Goal: Information Seeking & Learning: Learn about a topic

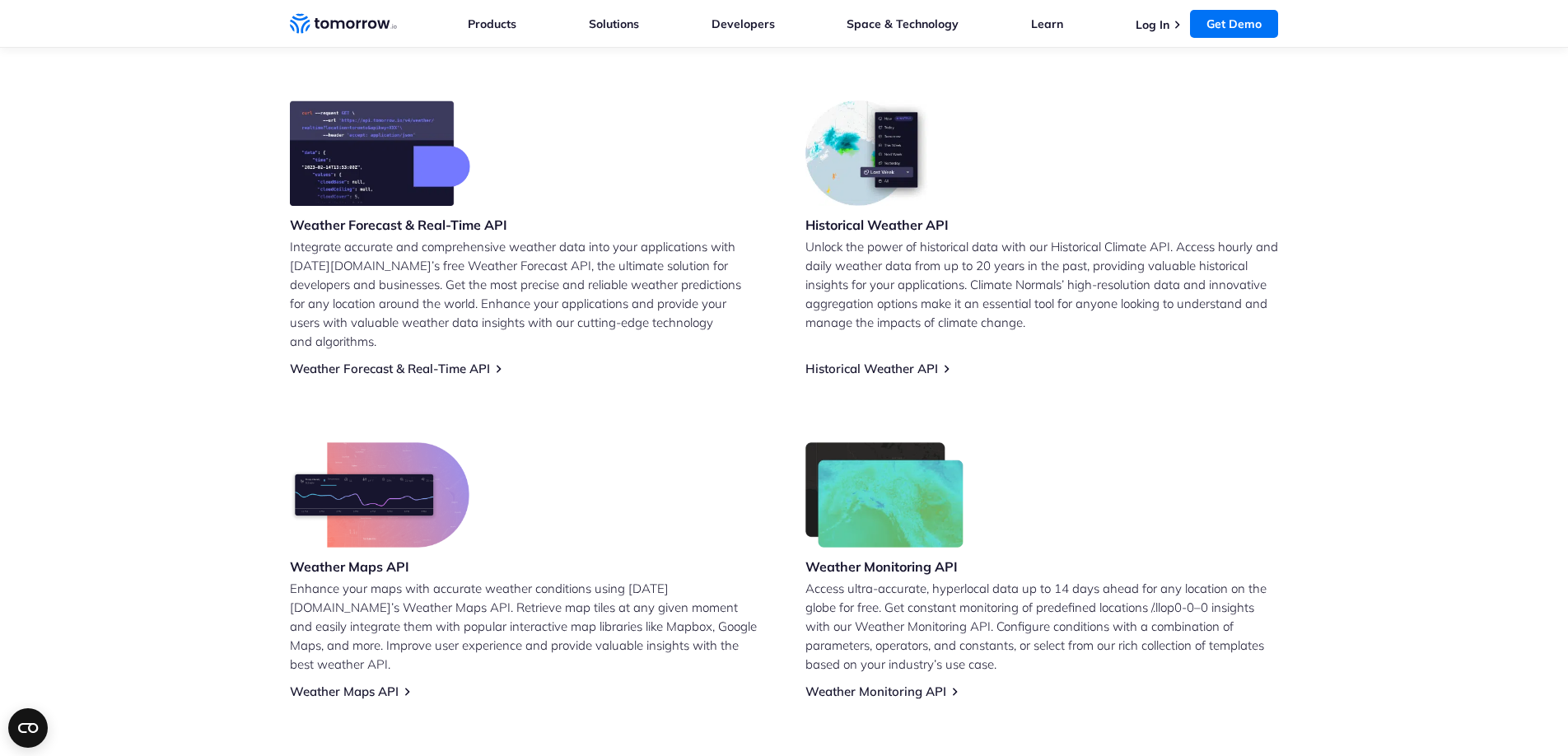
scroll to position [651, 0]
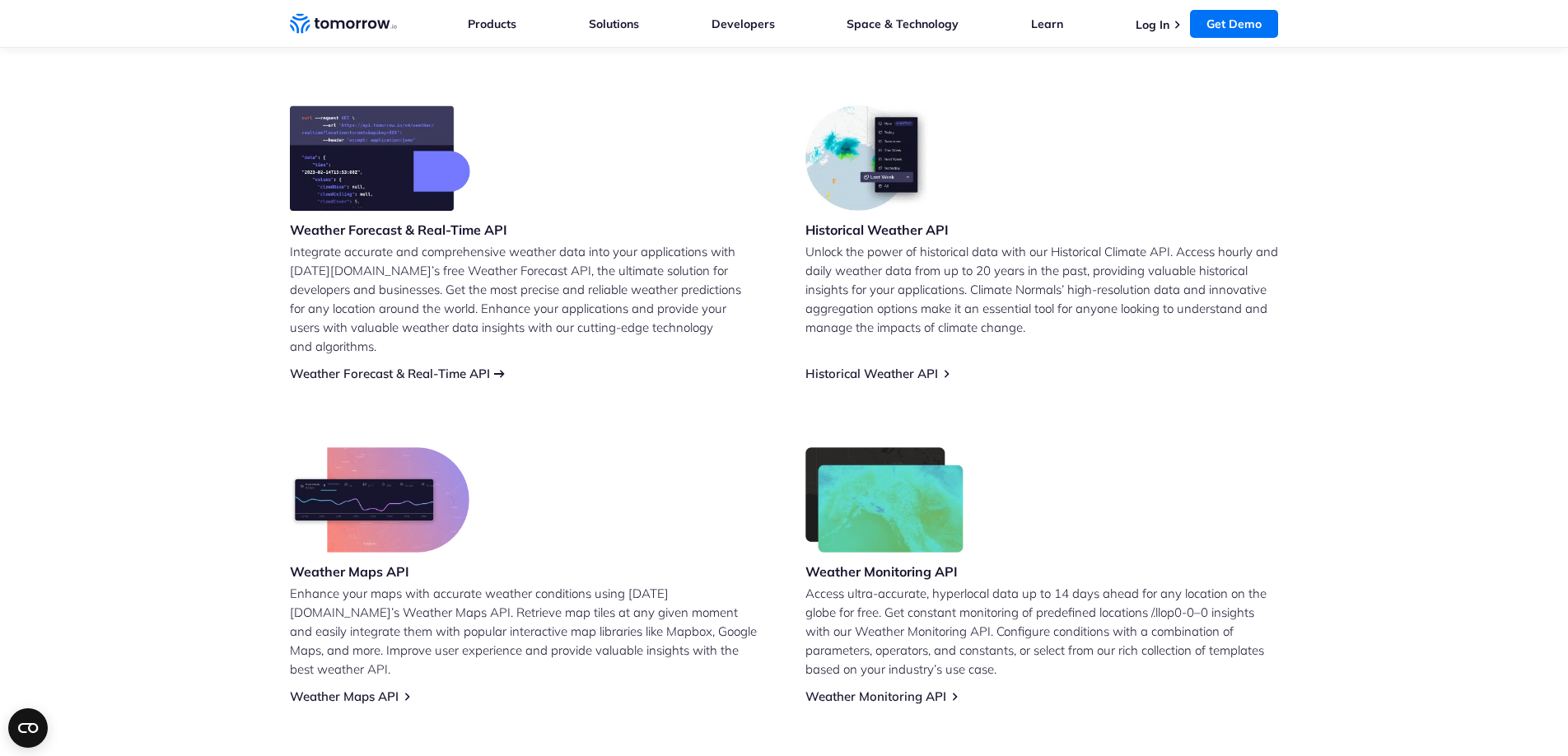
click at [486, 366] on link "Weather Forecast & Real-Time API" at bounding box center [390, 373] width 200 height 15
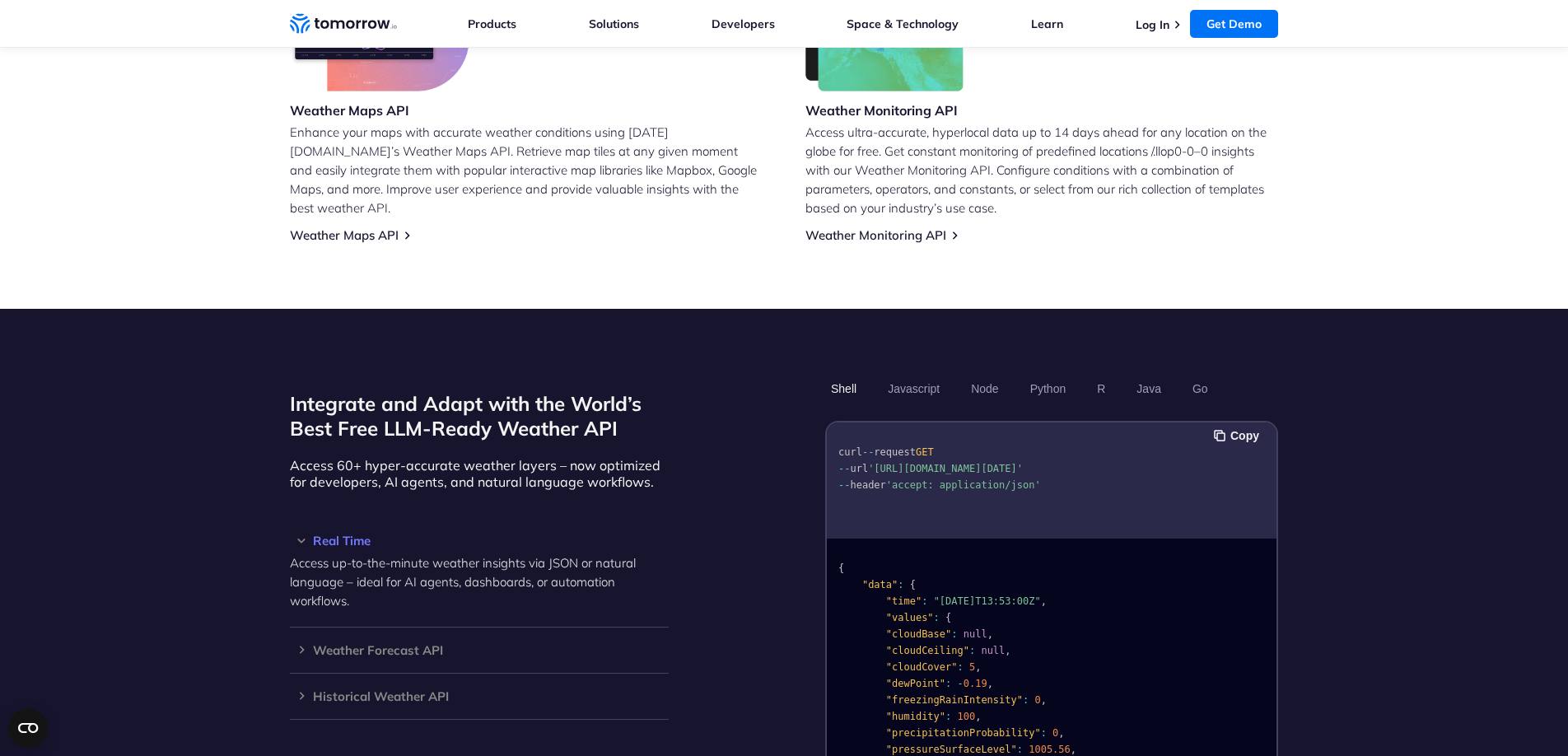
scroll to position [1123, 0]
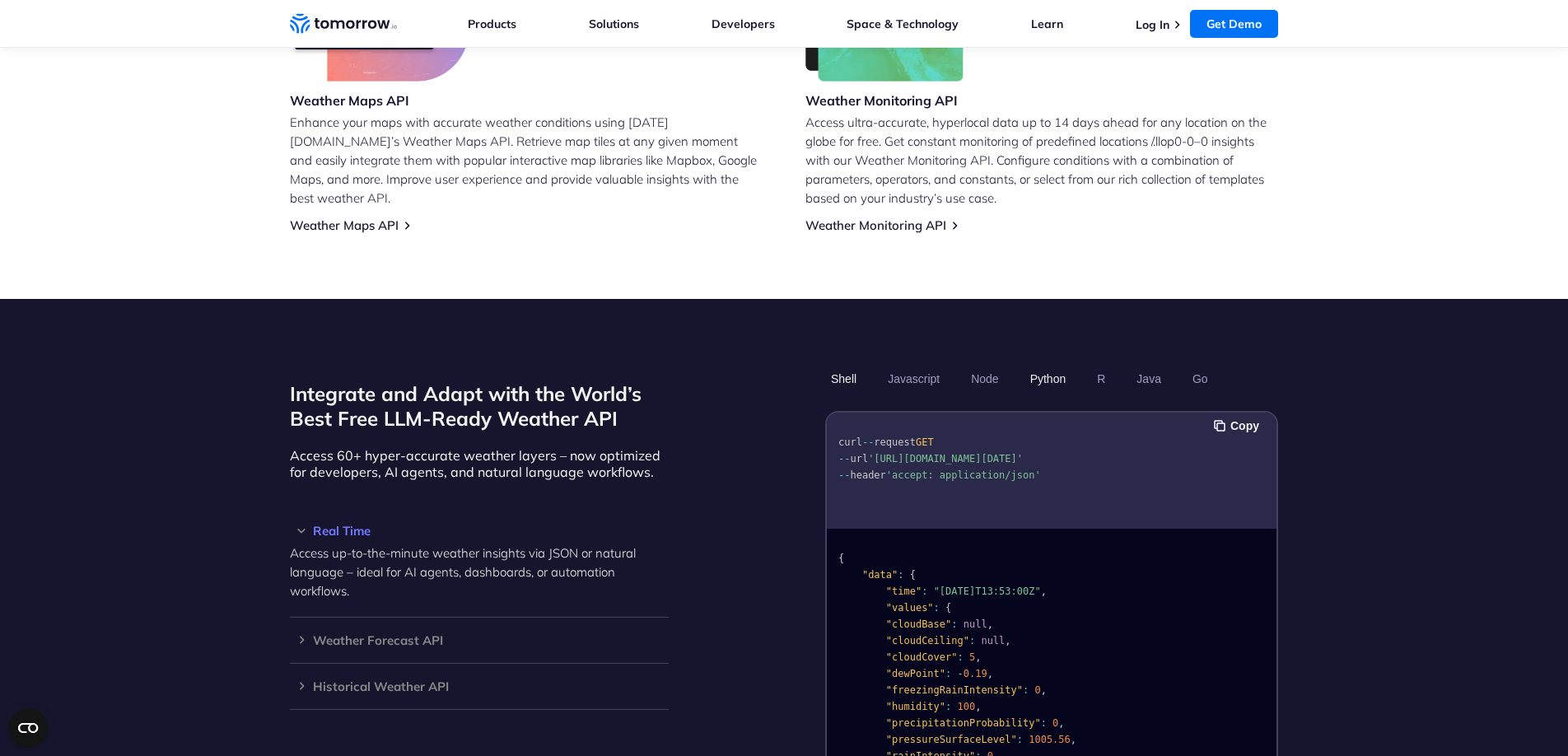
click at [1056, 365] on button "Python" at bounding box center [1048, 378] width 48 height 28
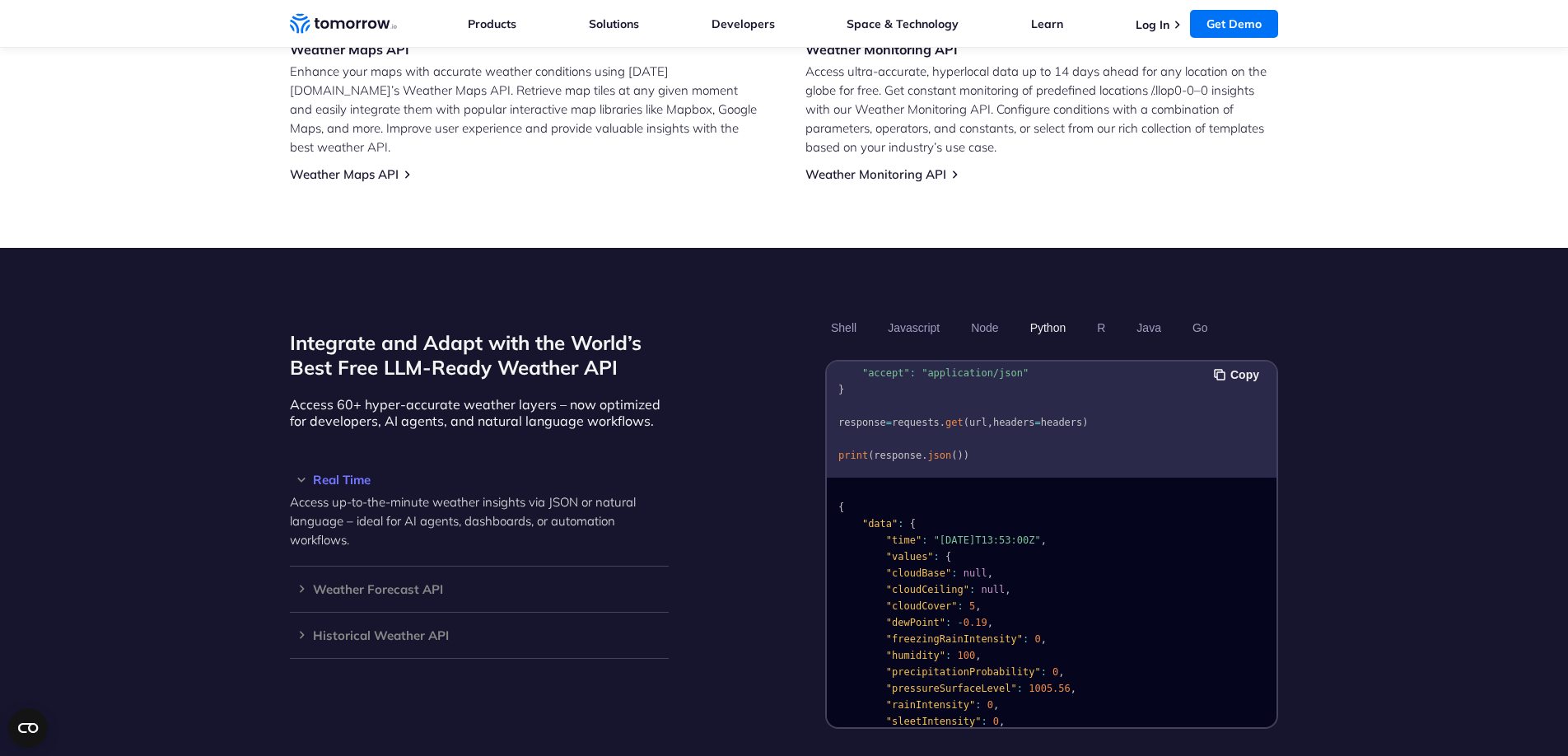
scroll to position [1178, 0]
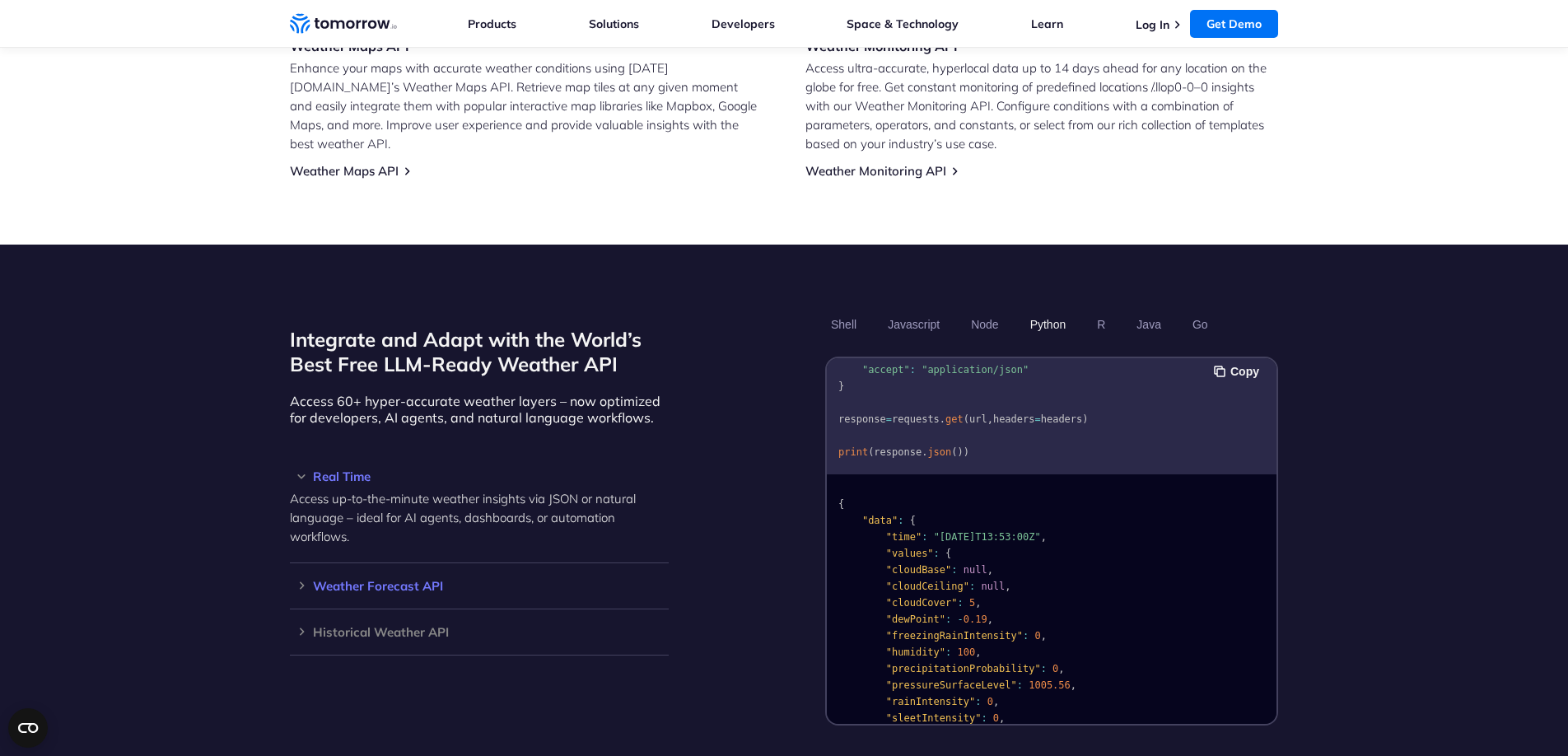
click at [338, 580] on h3 "Weather Forecast API" at bounding box center [479, 587] width 379 height 13
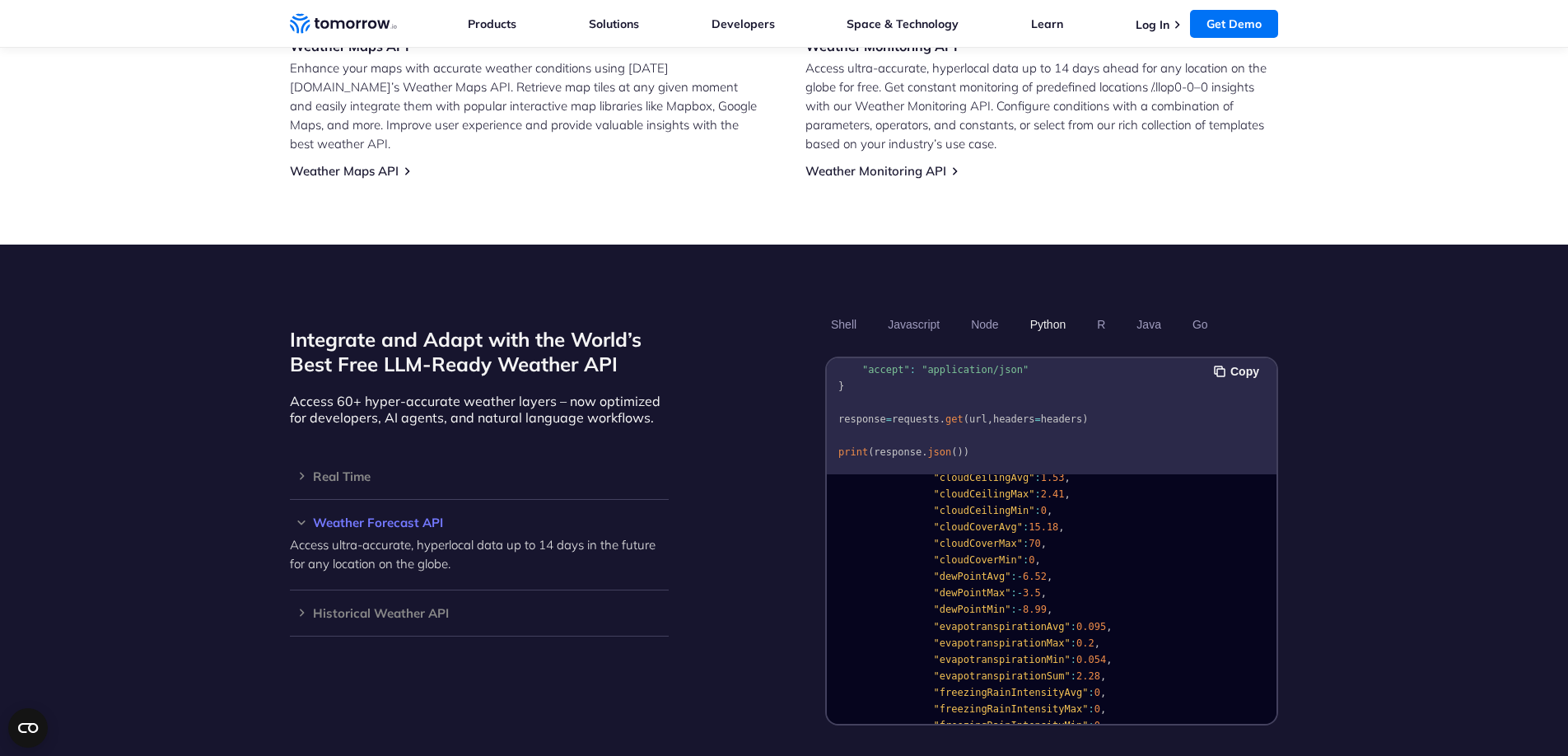
scroll to position [811, 0]
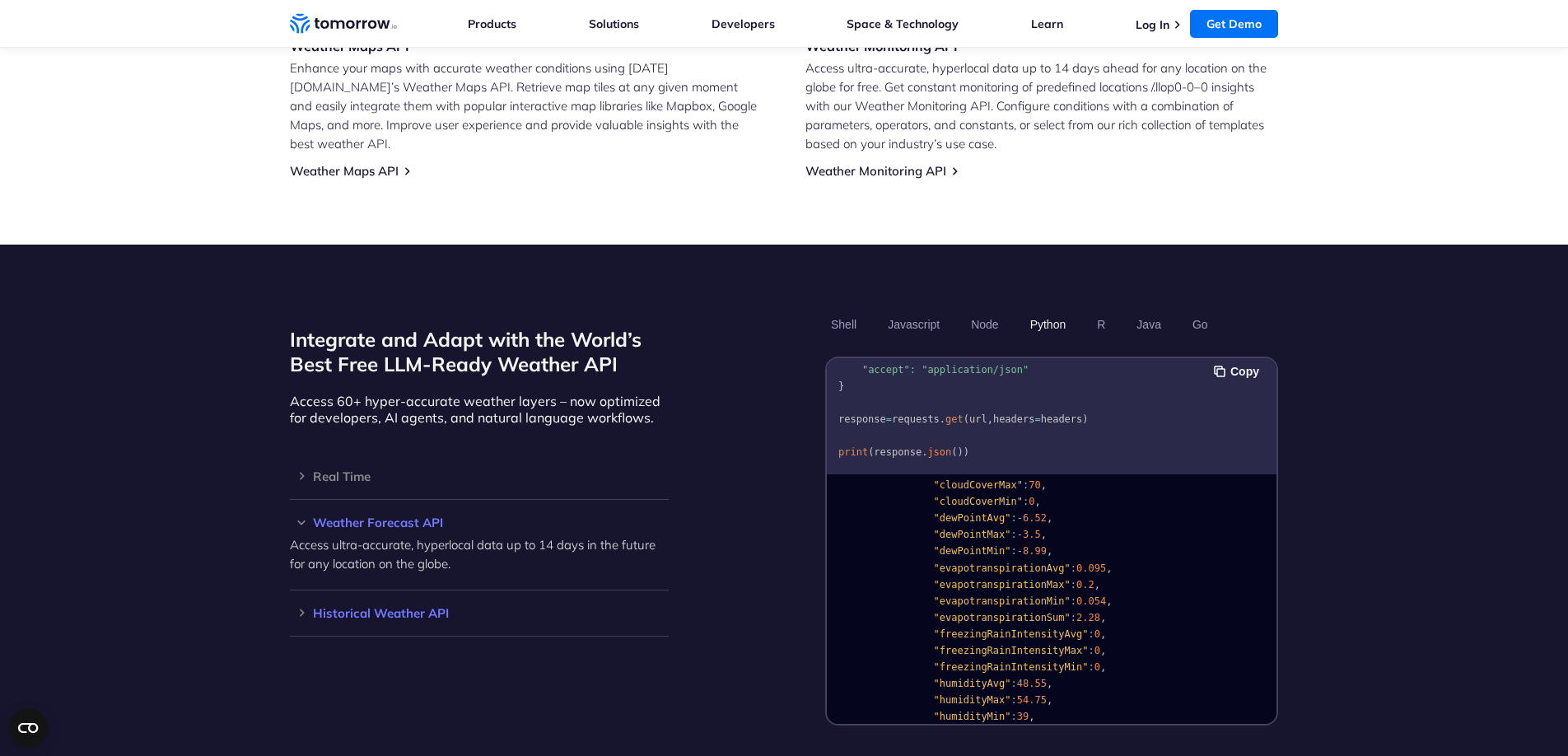
click at [333, 607] on h3 "Historical Weather API" at bounding box center [479, 614] width 379 height 13
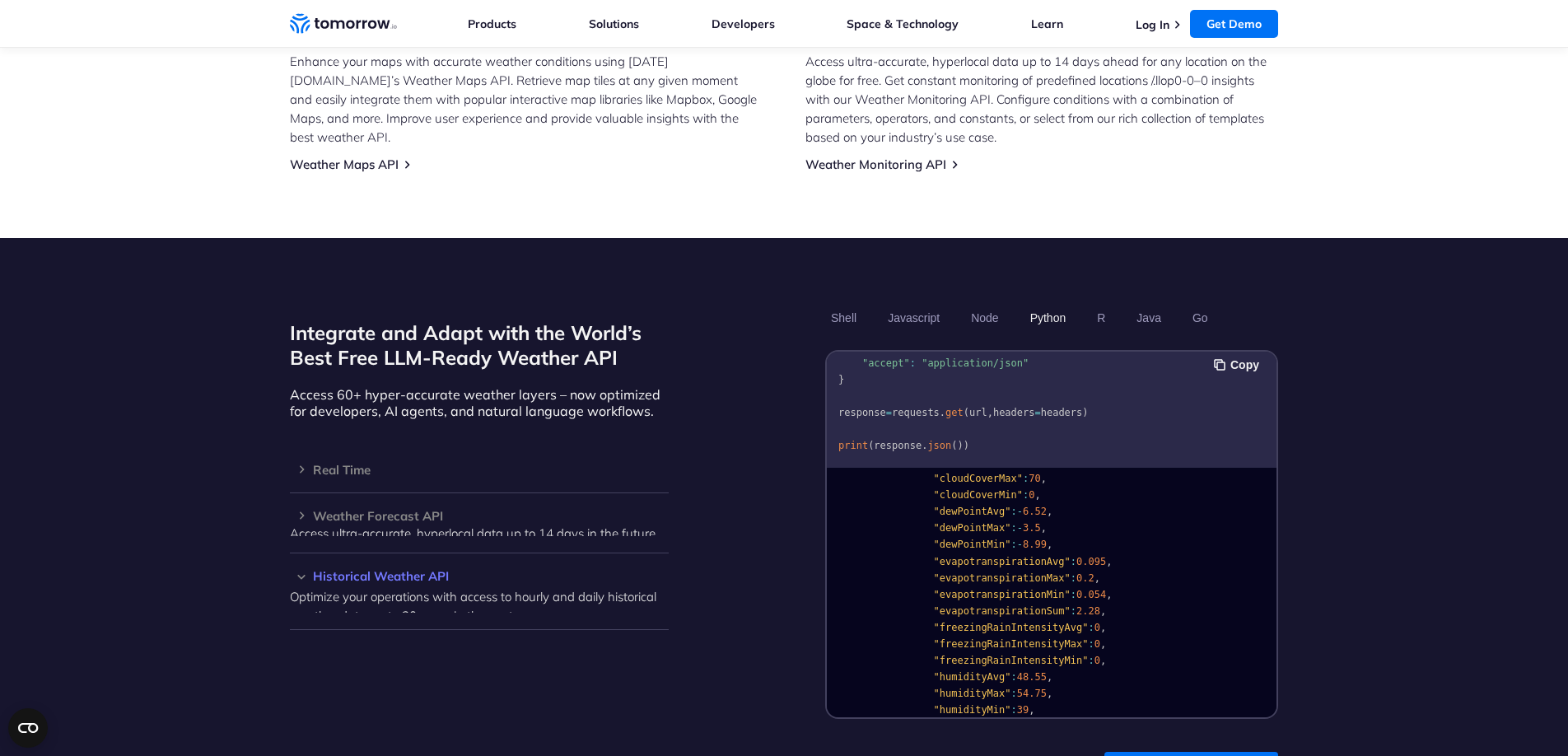
scroll to position [1185, 0]
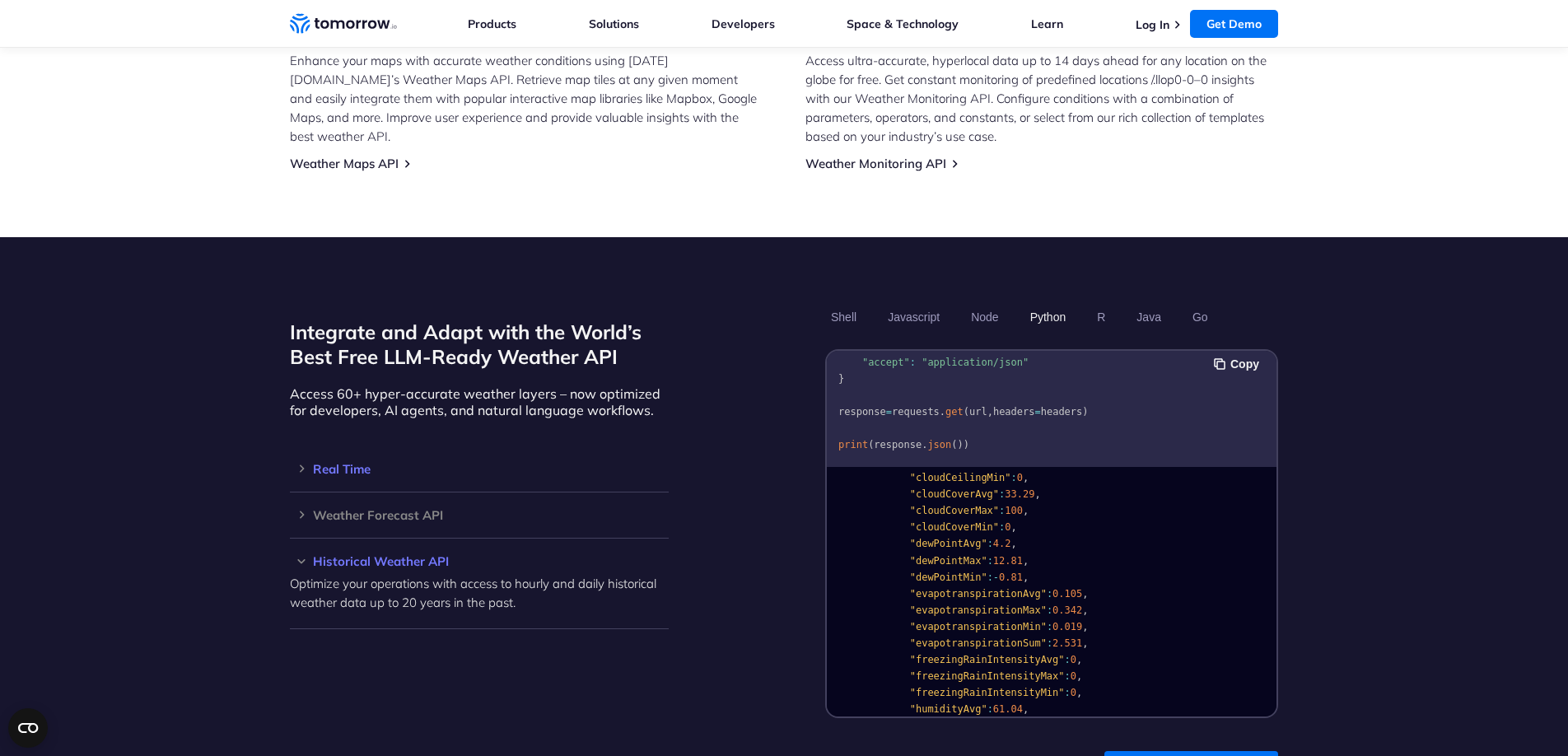
click at [314, 463] on h3 "Real Time" at bounding box center [479, 469] width 379 height 13
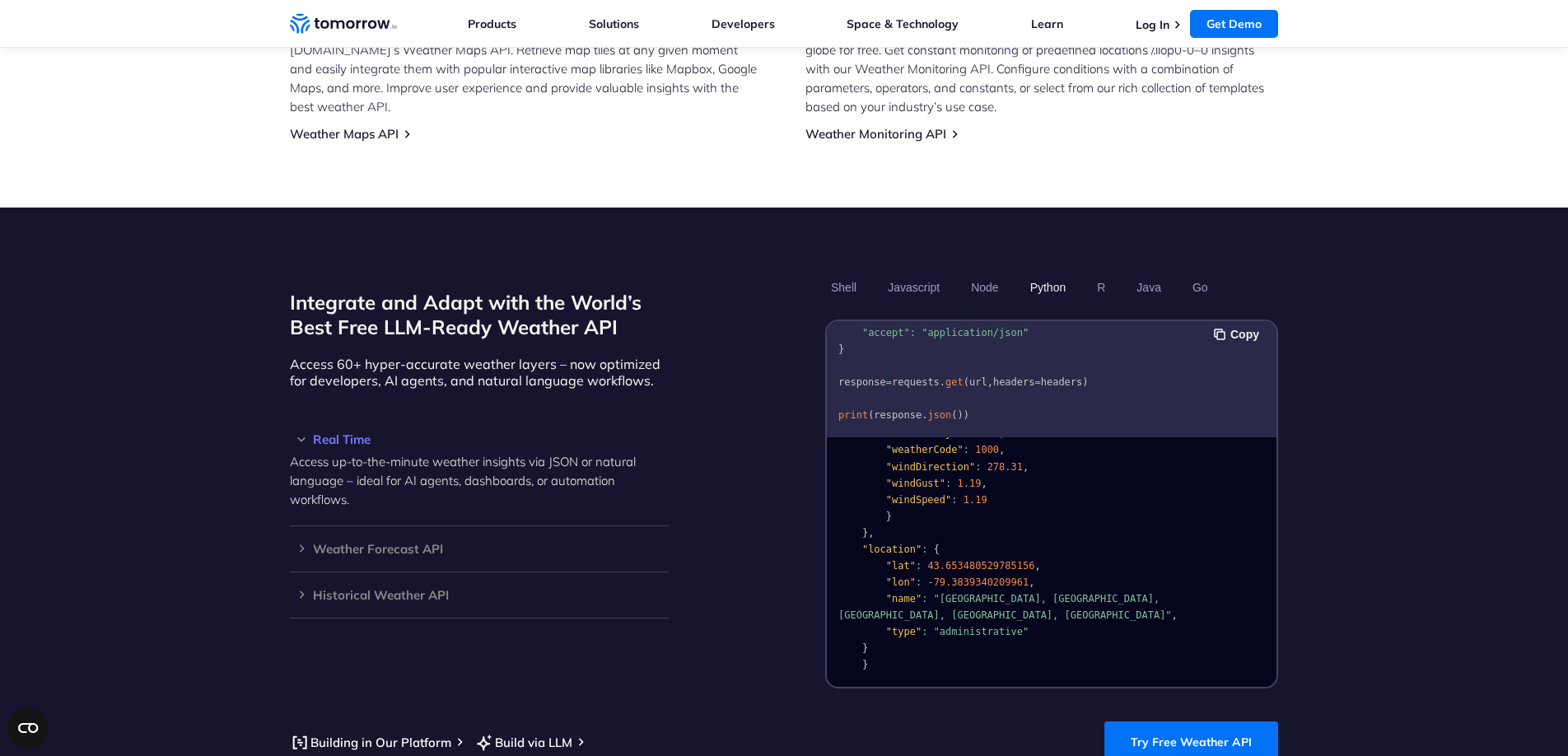
scroll to position [1147, 0]
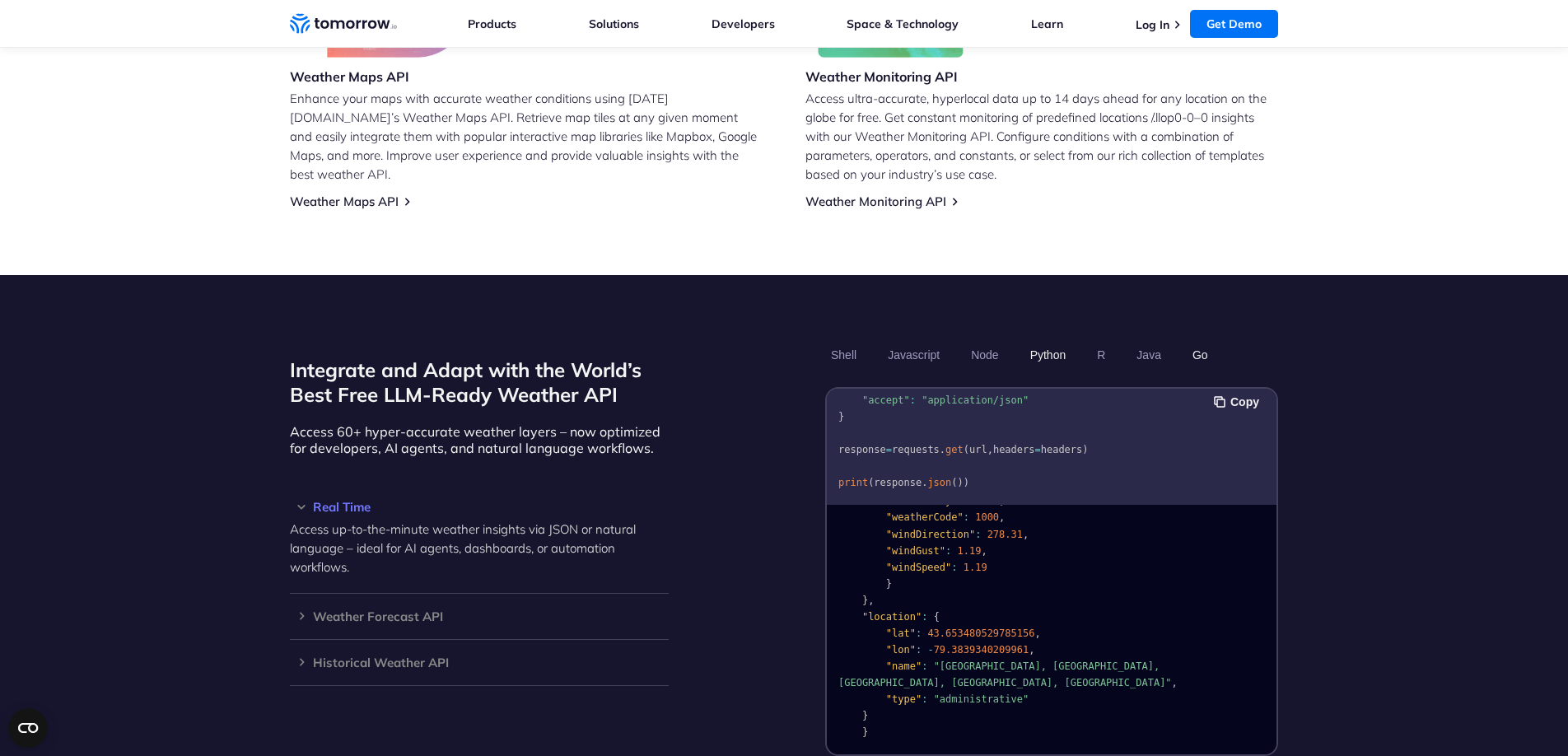
click at [1198, 342] on button "Go" at bounding box center [1201, 355] width 27 height 28
click at [1203, 342] on button "Go" at bounding box center [1201, 355] width 27 height 28
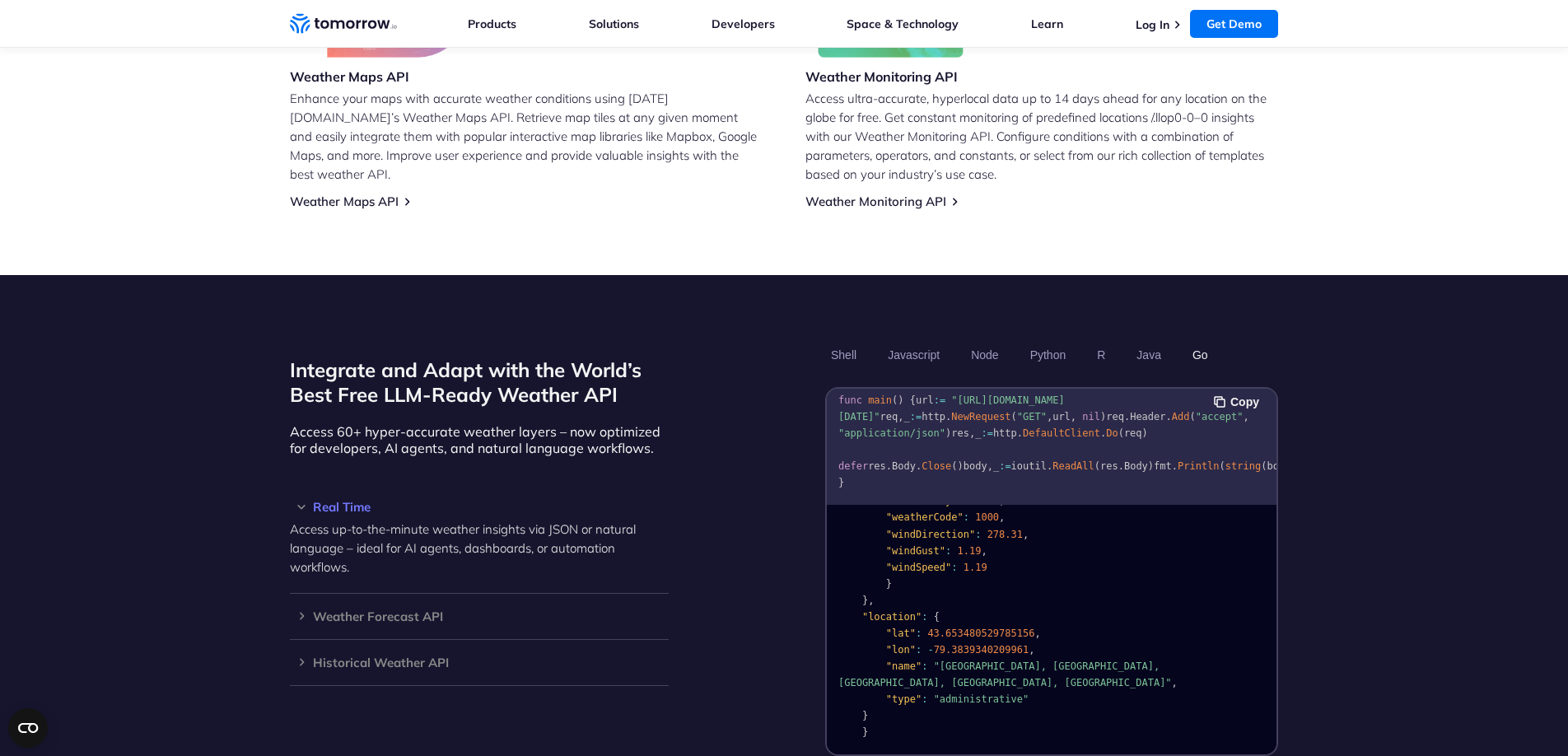
scroll to position [226, 0]
click at [1140, 342] on button "Java" at bounding box center [1149, 355] width 36 height 28
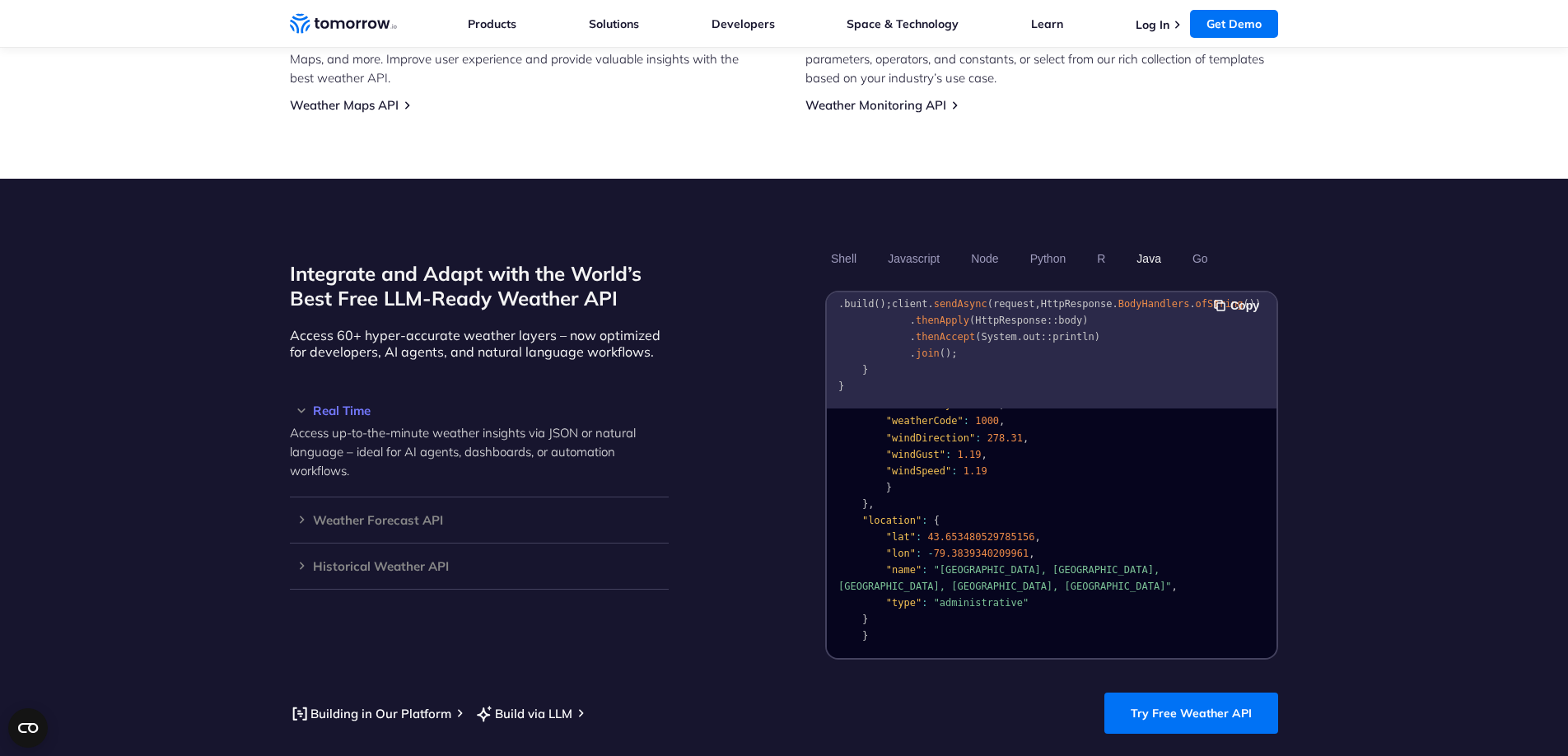
scroll to position [1244, 0]
click at [837, 244] on button "Shell" at bounding box center [843, 258] width 37 height 28
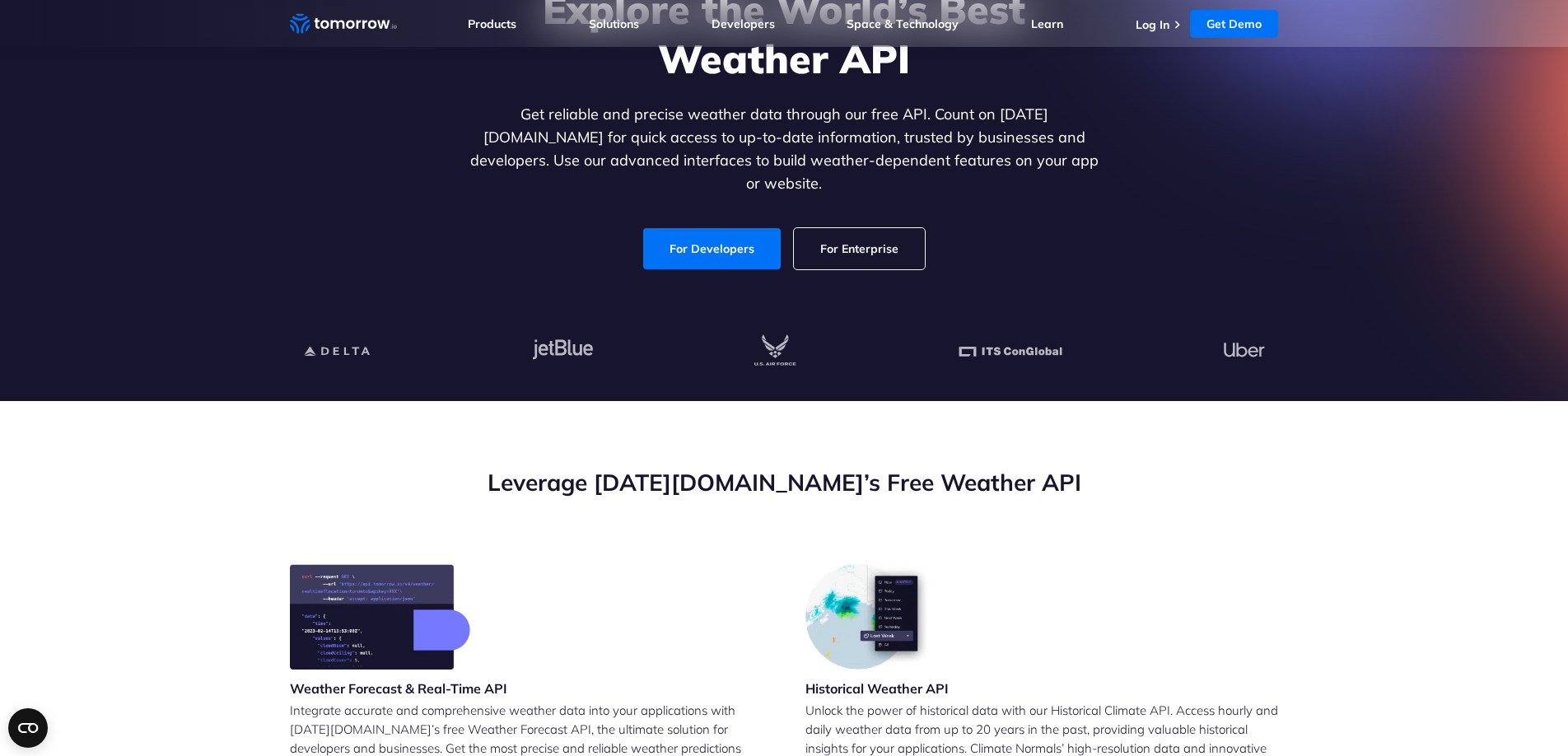
scroll to position [0, 0]
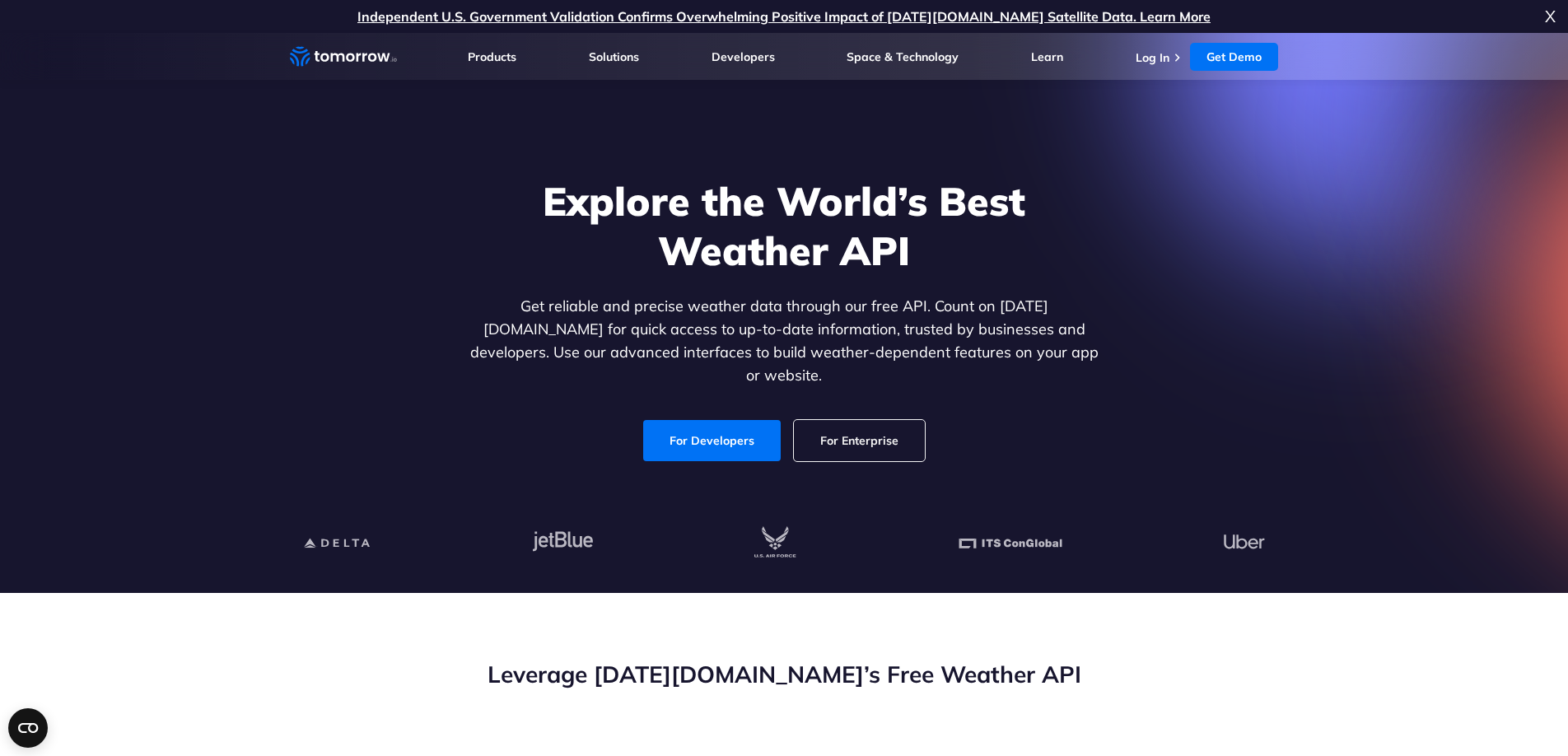
click at [868, 427] on link "For Enterprise" at bounding box center [859, 441] width 131 height 41
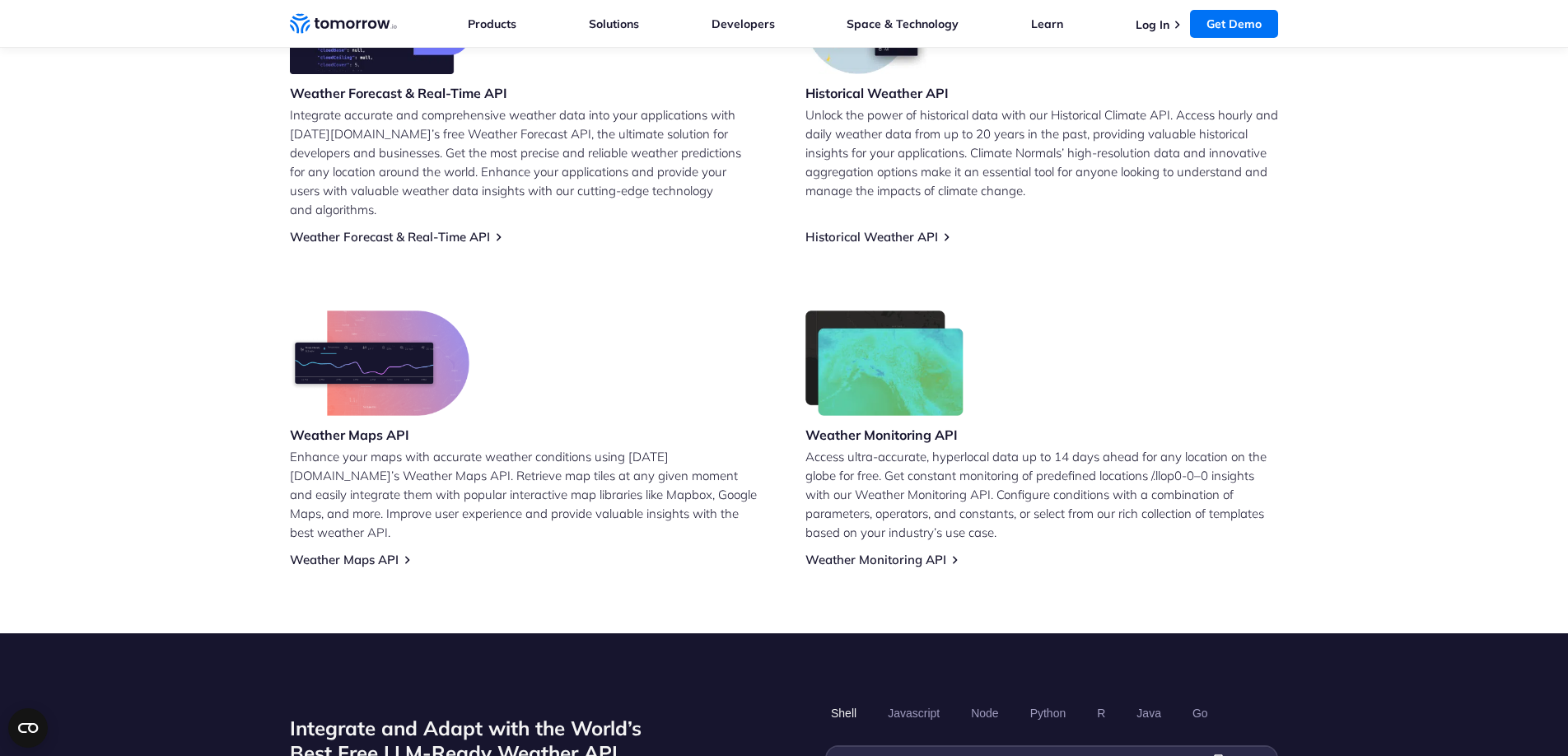
scroll to position [848, 0]
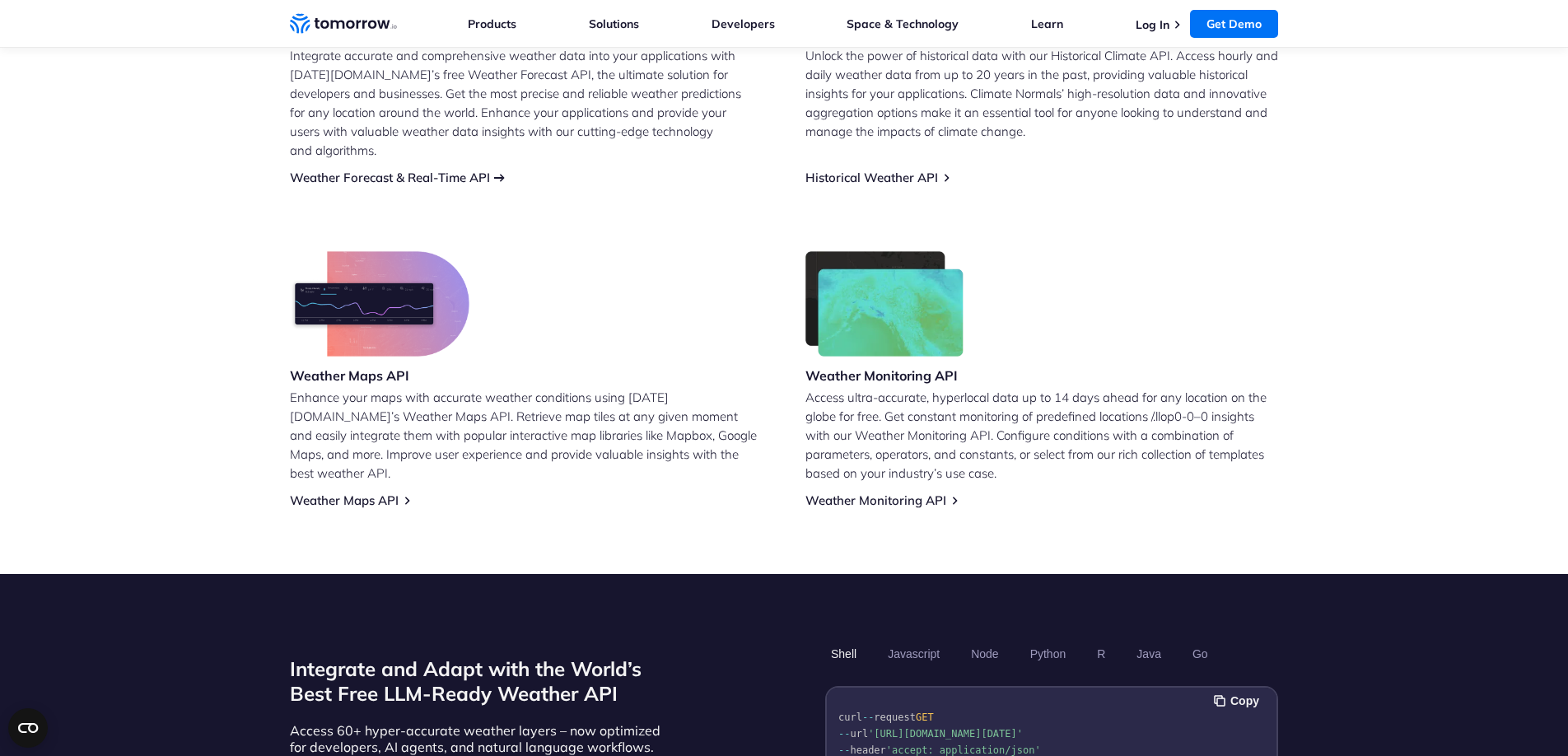
click at [482, 169] on link "Weather Forecast & Real-Time API" at bounding box center [390, 177] width 200 height 15
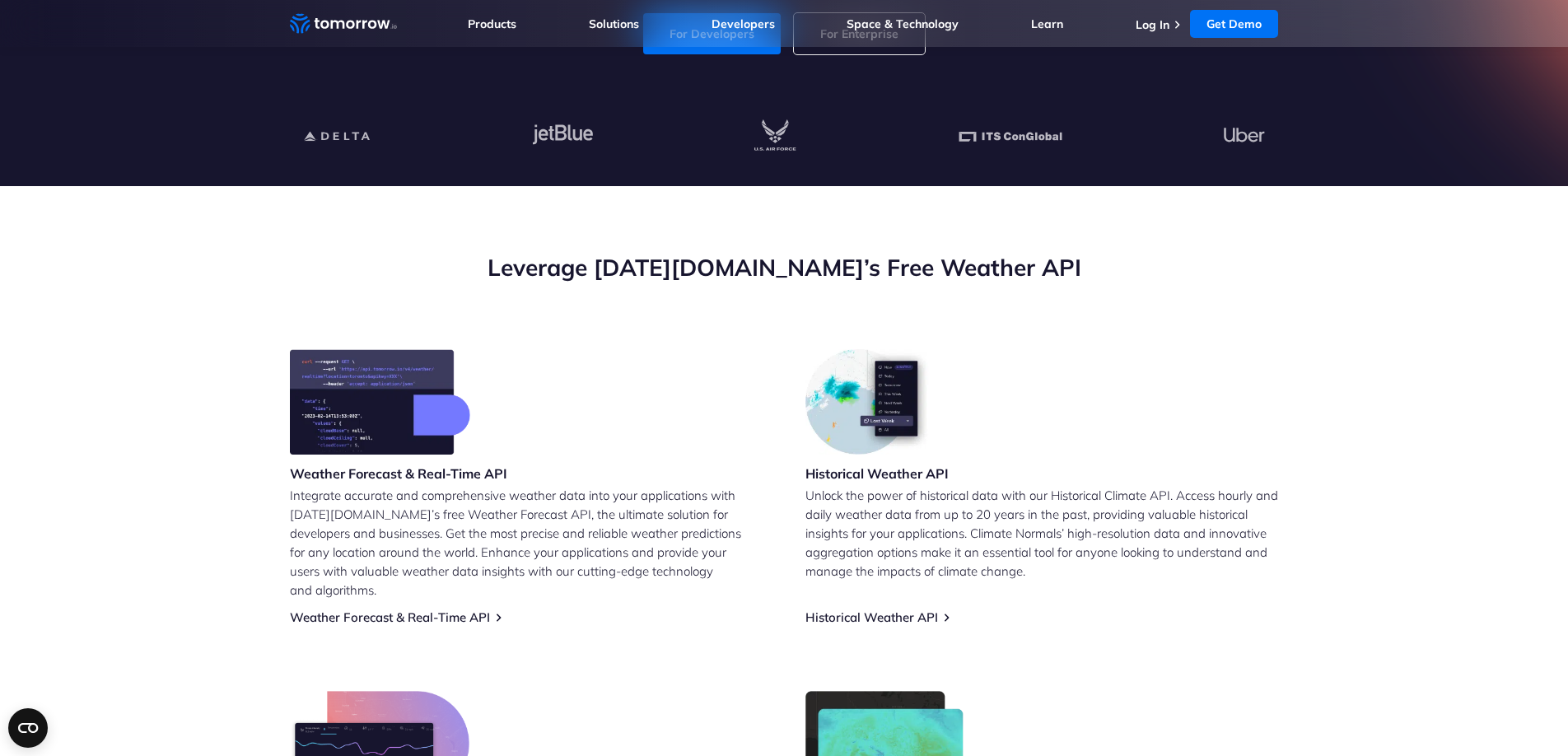
scroll to position [421, 0]
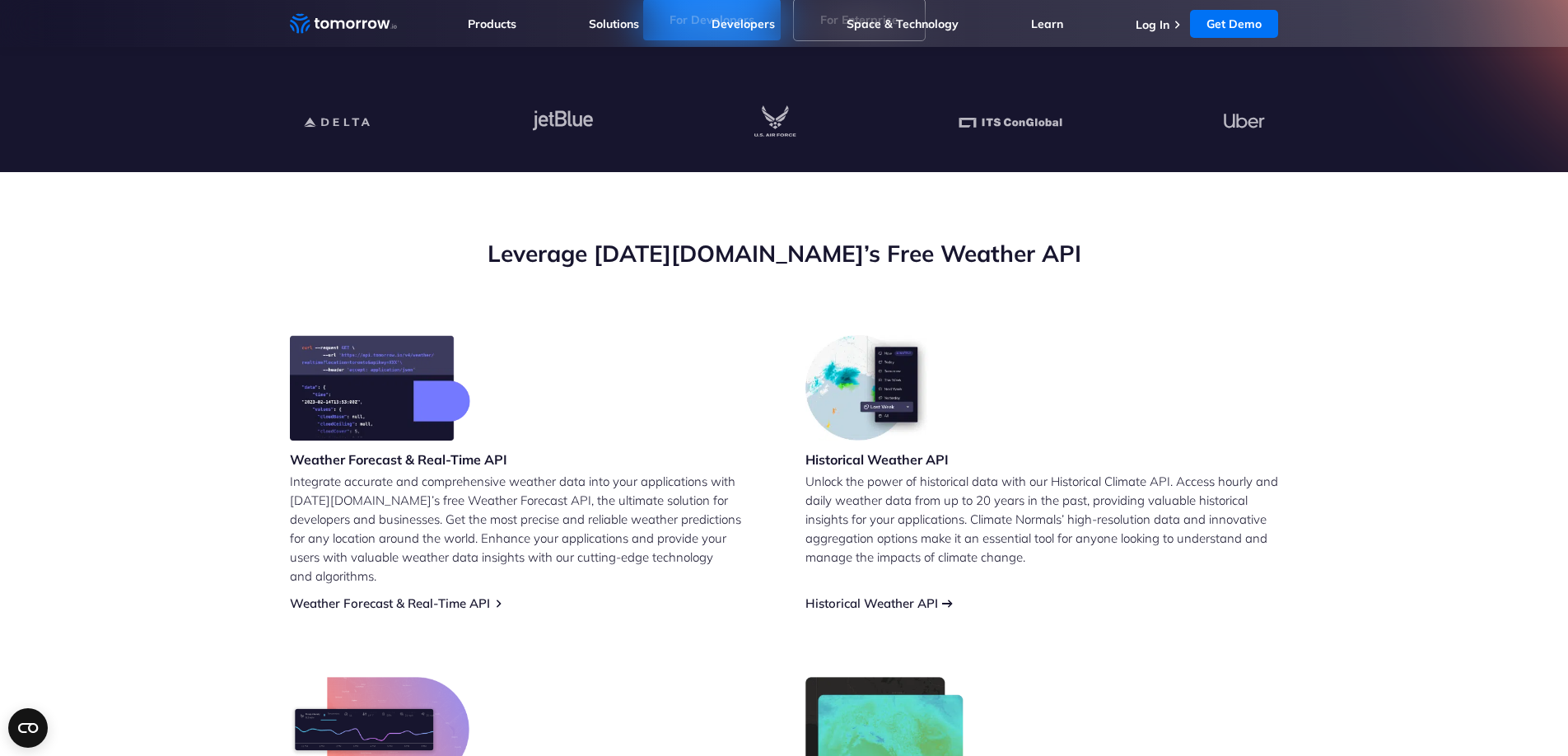
click at [938, 596] on link "Historical Weather API" at bounding box center [871, 603] width 132 height 15
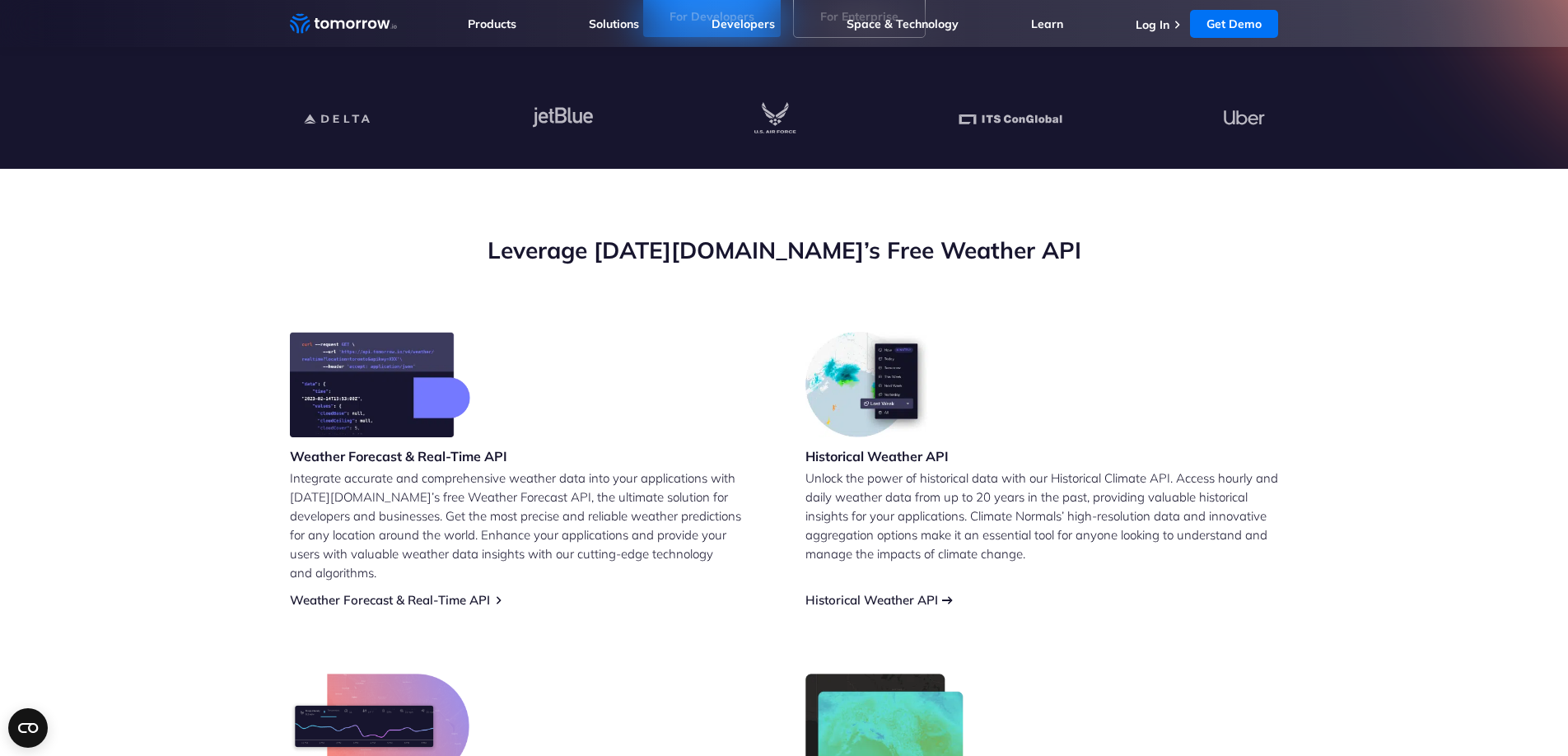
scroll to position [425, 0]
click at [490, 592] on link "Weather Forecast & Real-Time API" at bounding box center [390, 599] width 200 height 15
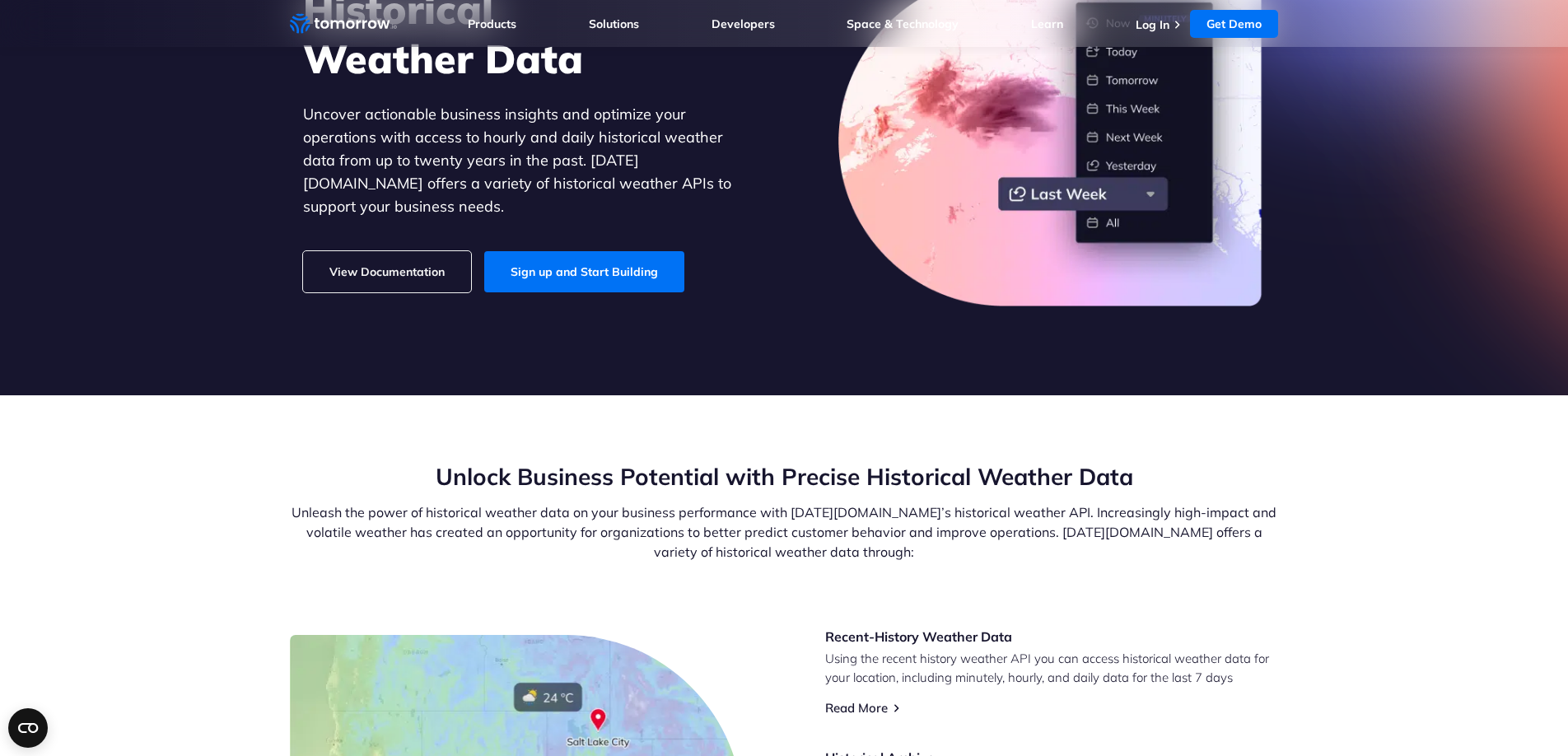
scroll to position [207, 0]
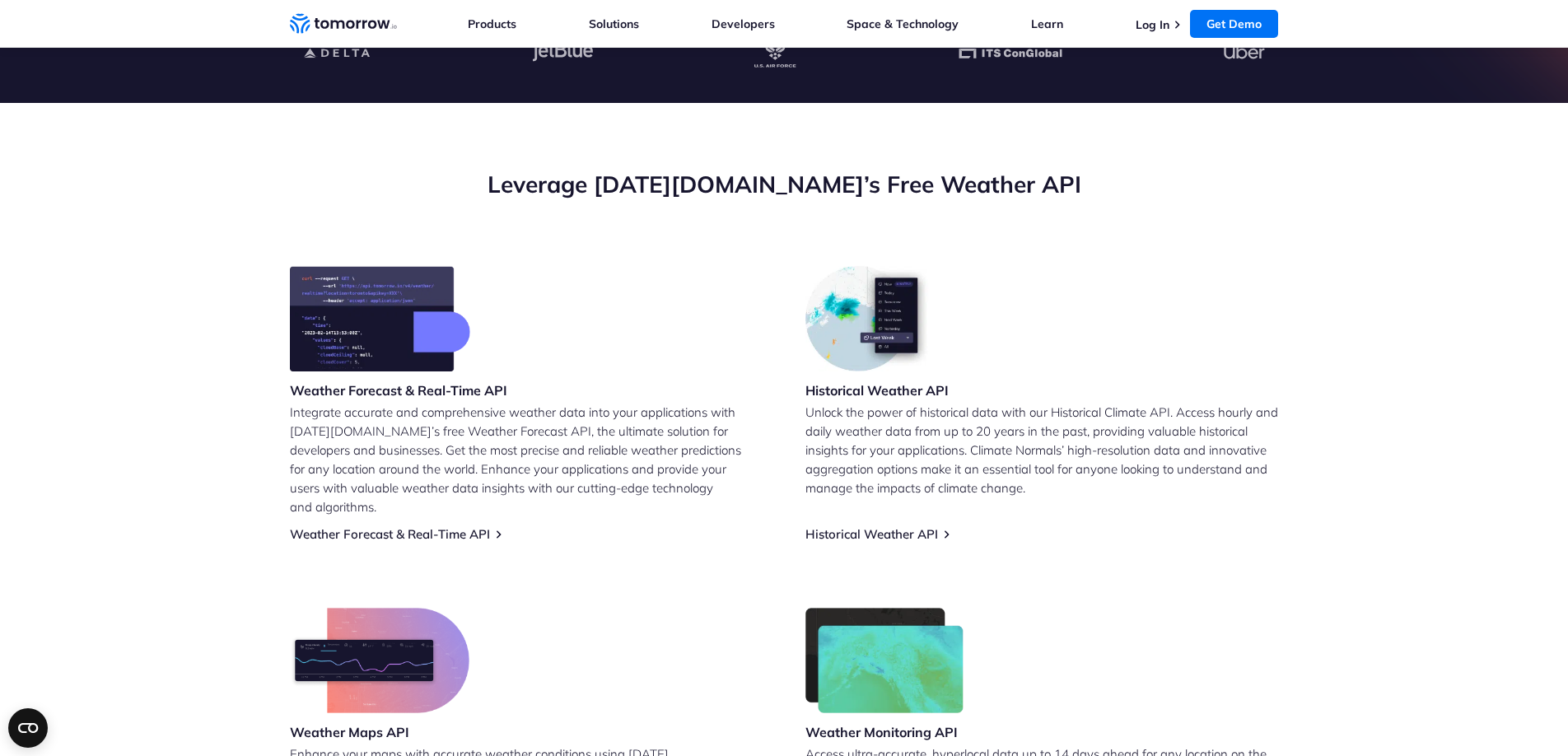
scroll to position [539, 0]
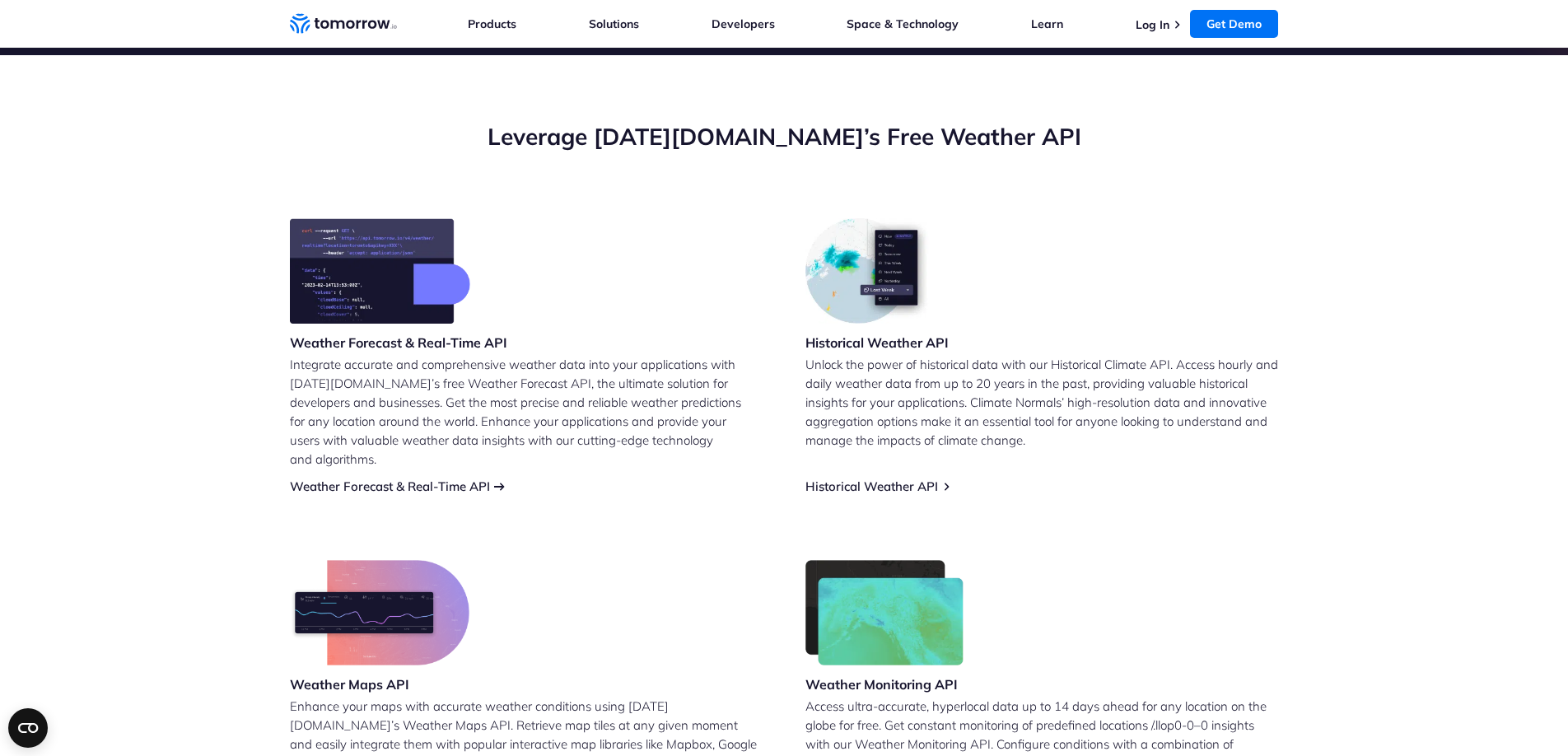
click at [490, 478] on link "Weather Forecast & Real-Time API" at bounding box center [390, 486] width 200 height 15
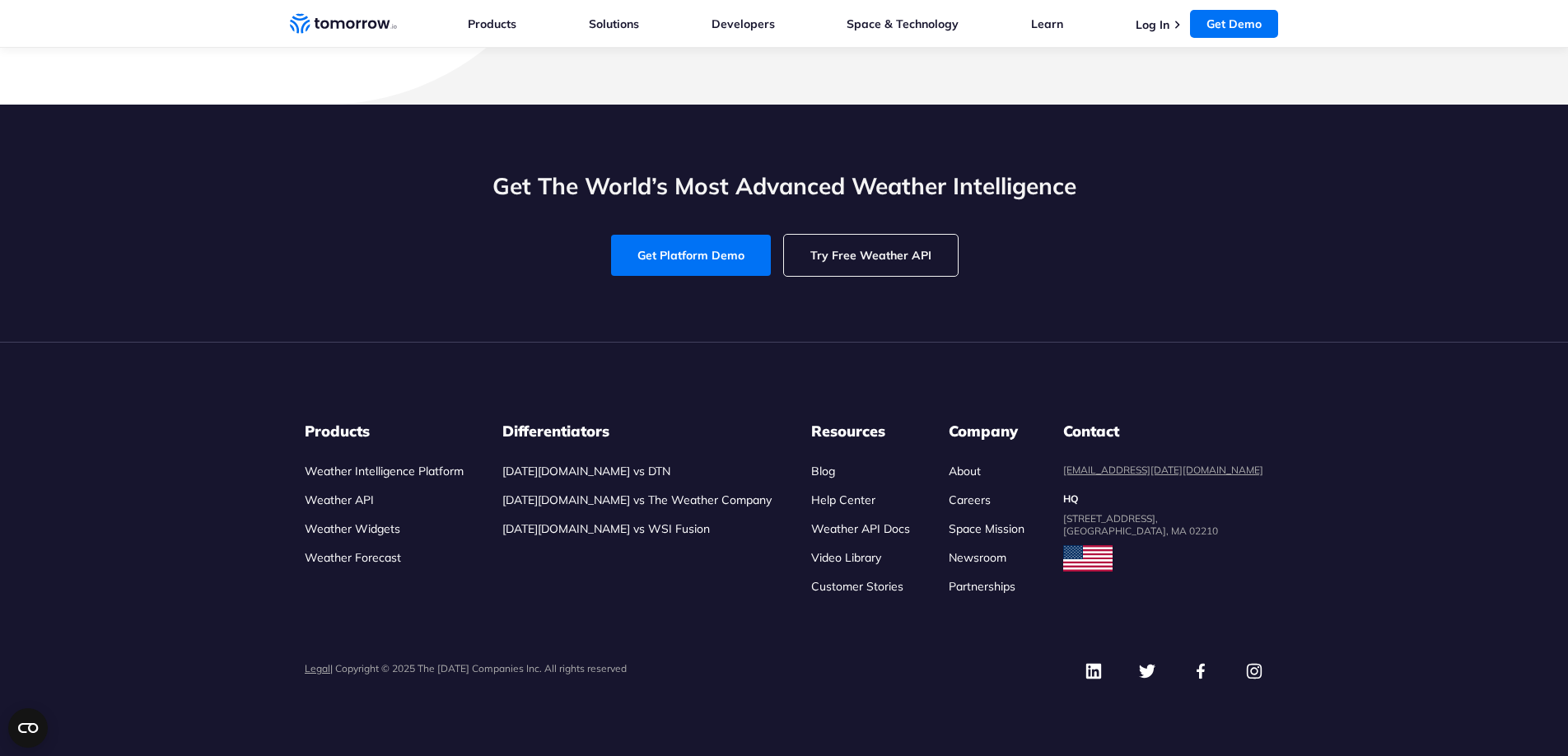
scroll to position [6162, 0]
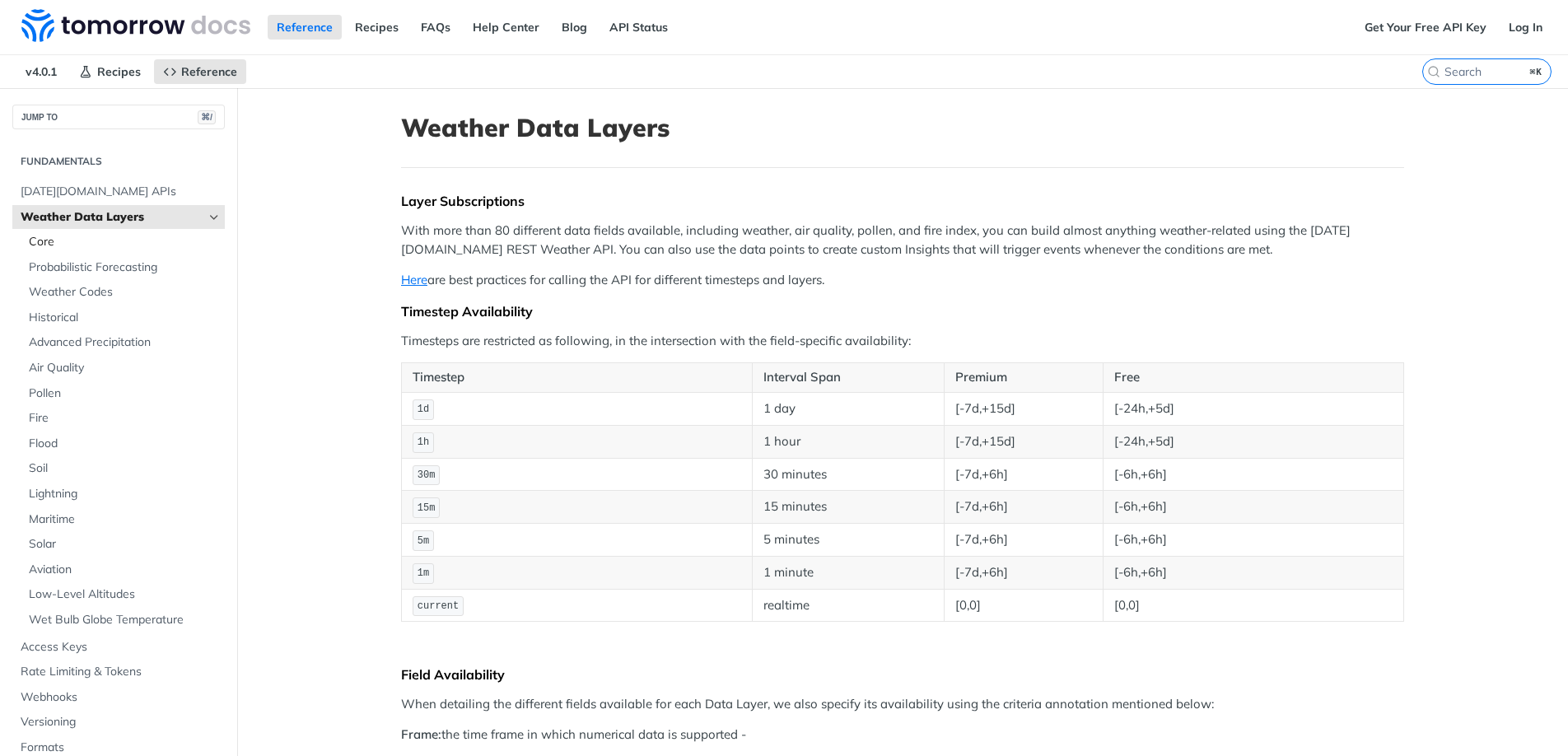
click at [105, 241] on span "Core" at bounding box center [124, 242] width 192 height 16
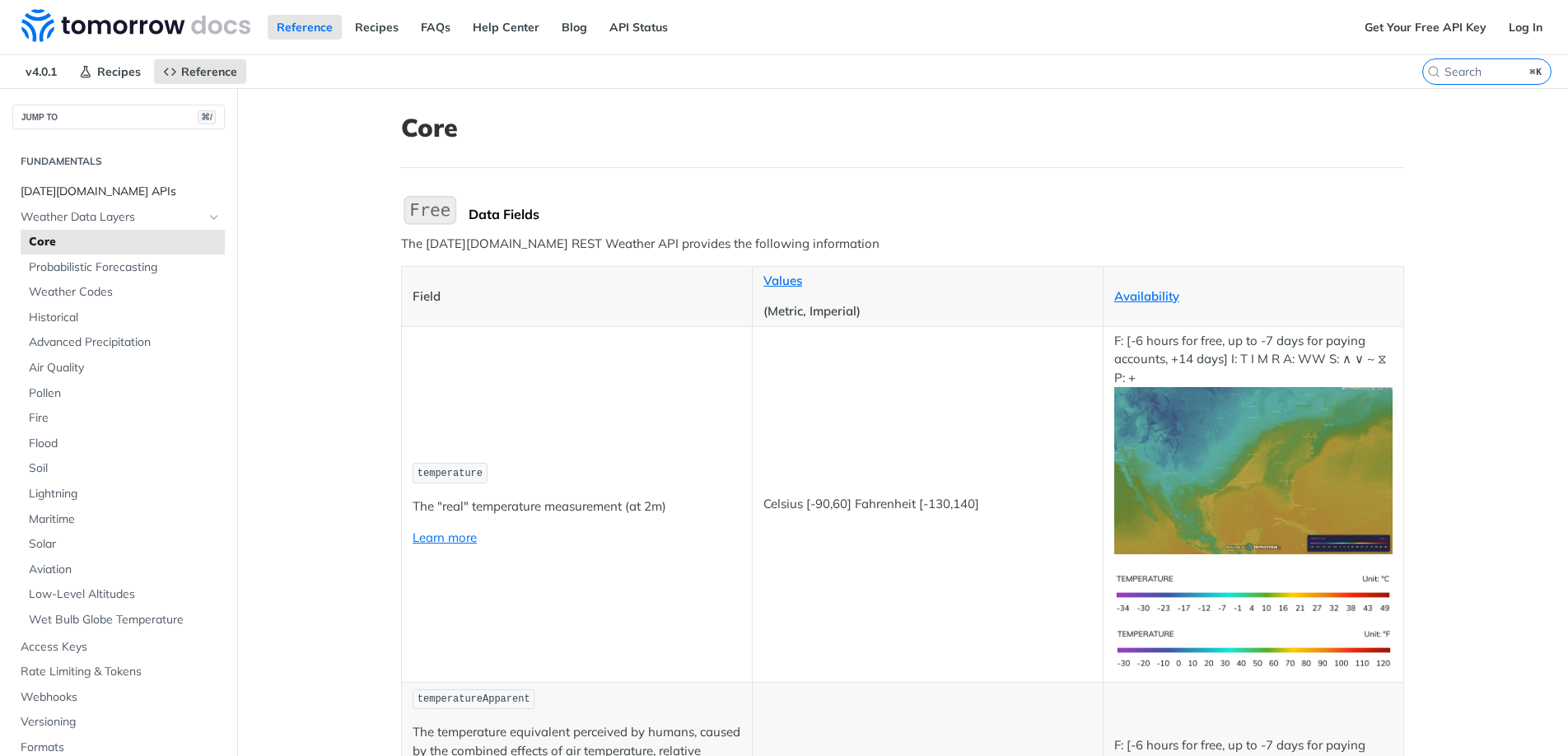
click at [107, 195] on span "[DATE][DOMAIN_NAME] APIs" at bounding box center [121, 192] width 200 height 16
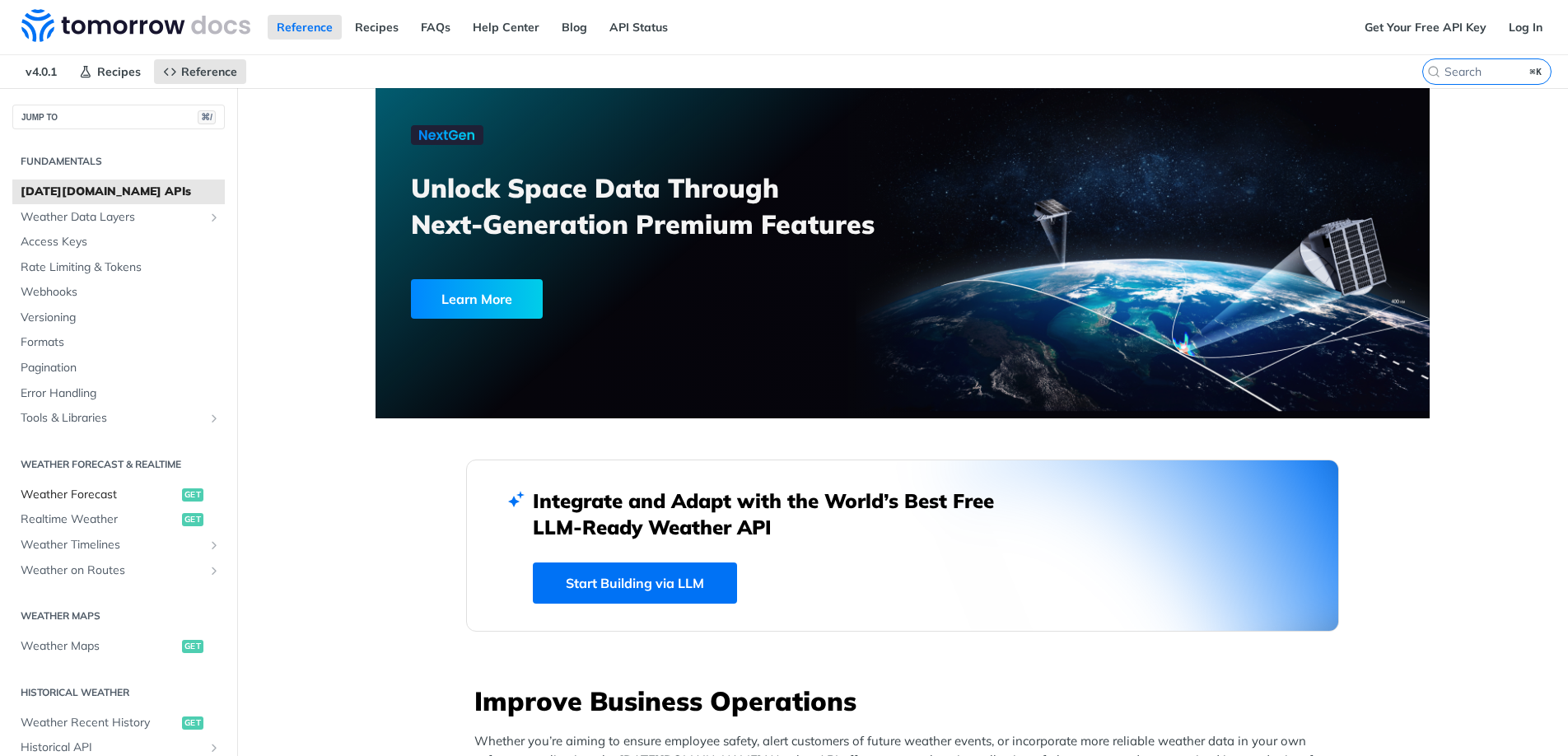
drag, startPoint x: 105, startPoint y: 460, endPoint x: 95, endPoint y: 482, distance: 24.2
click at [104, 460] on h2 "Weather Forecast & realtime" at bounding box center [119, 465] width 213 height 14
click at [91, 492] on span "Weather Forecast" at bounding box center [99, 495] width 158 height 16
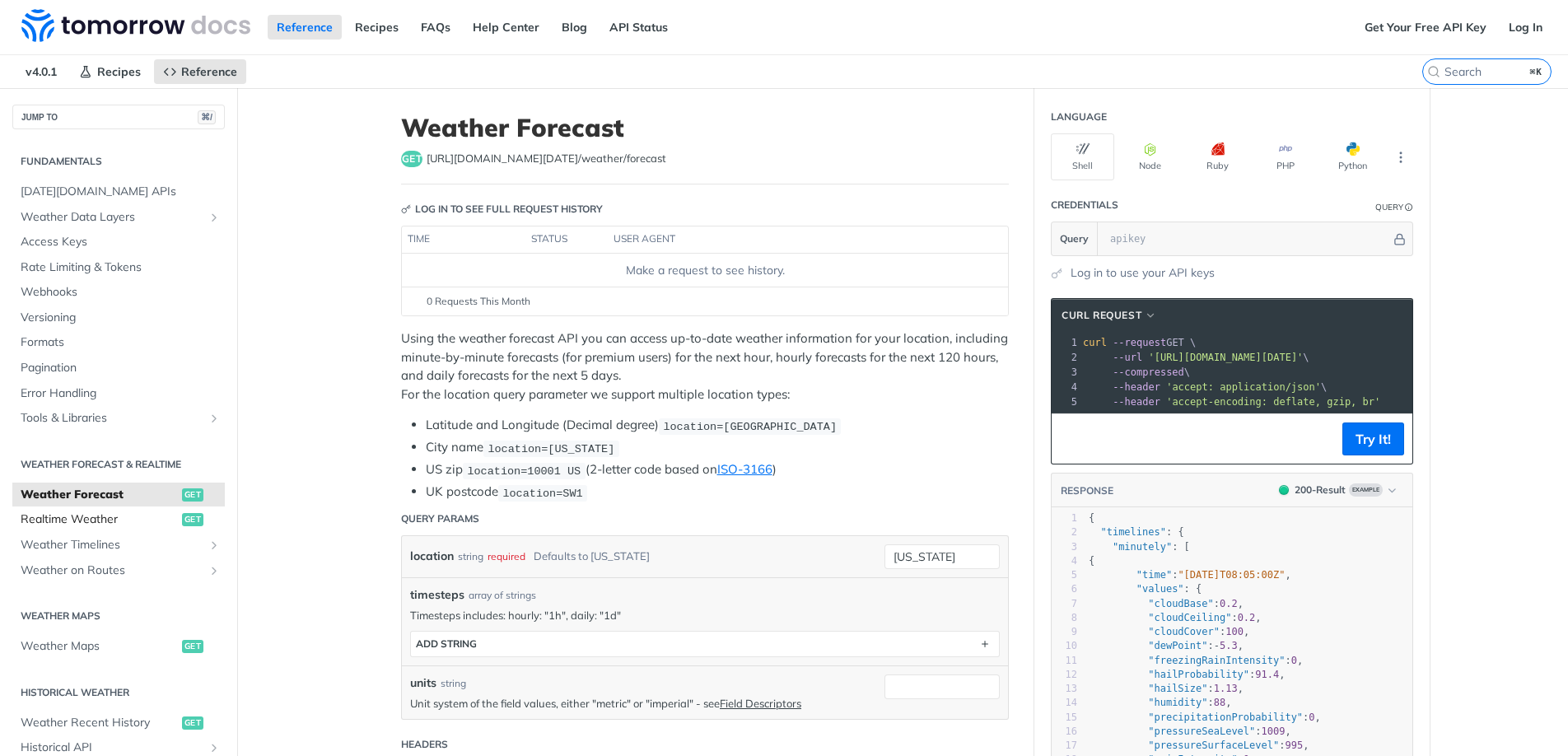
click at [96, 515] on span "Realtime Weather" at bounding box center [99, 520] width 158 height 16
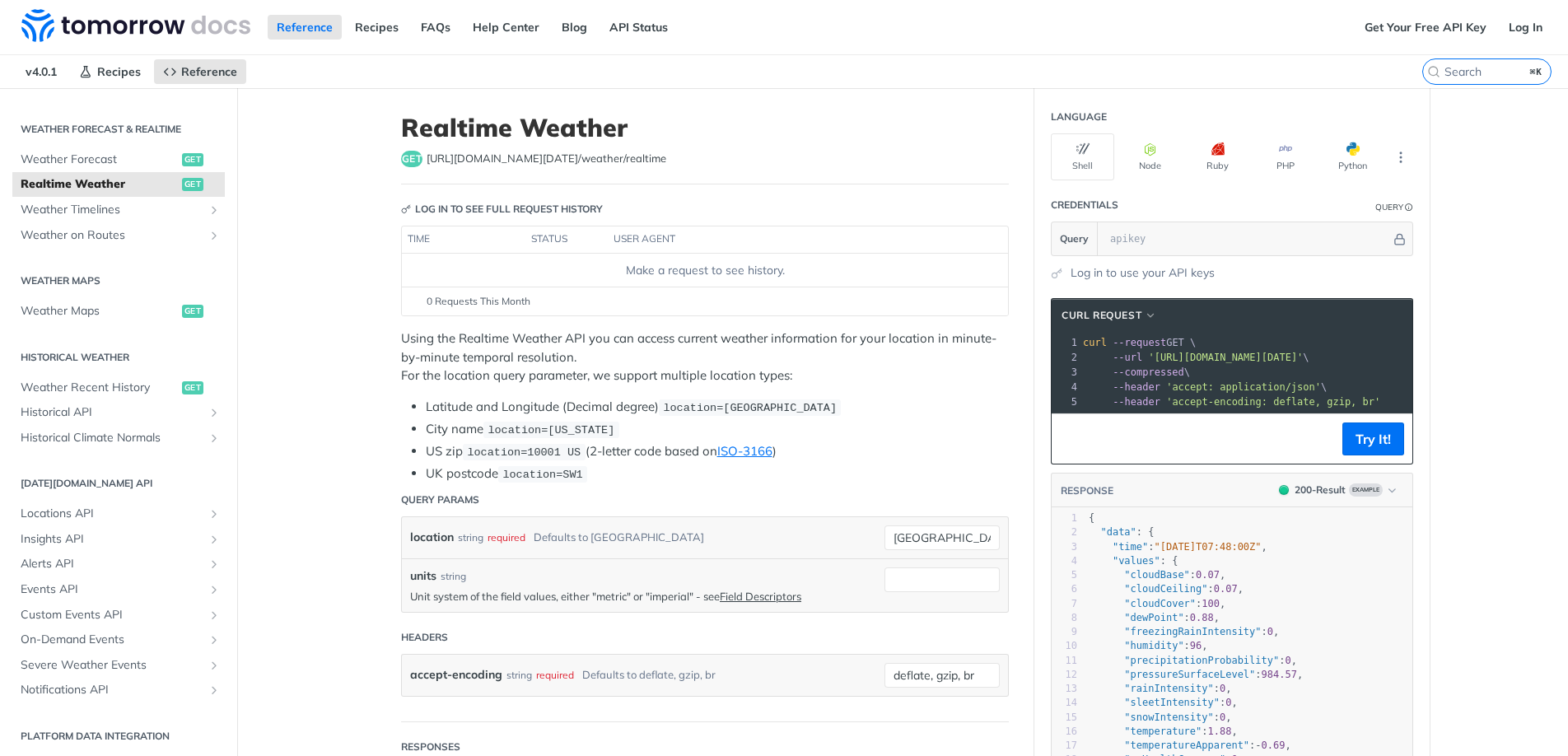
scroll to position [338, 0]
click at [112, 559] on span "Alerts API" at bounding box center [112, 562] width 183 height 16
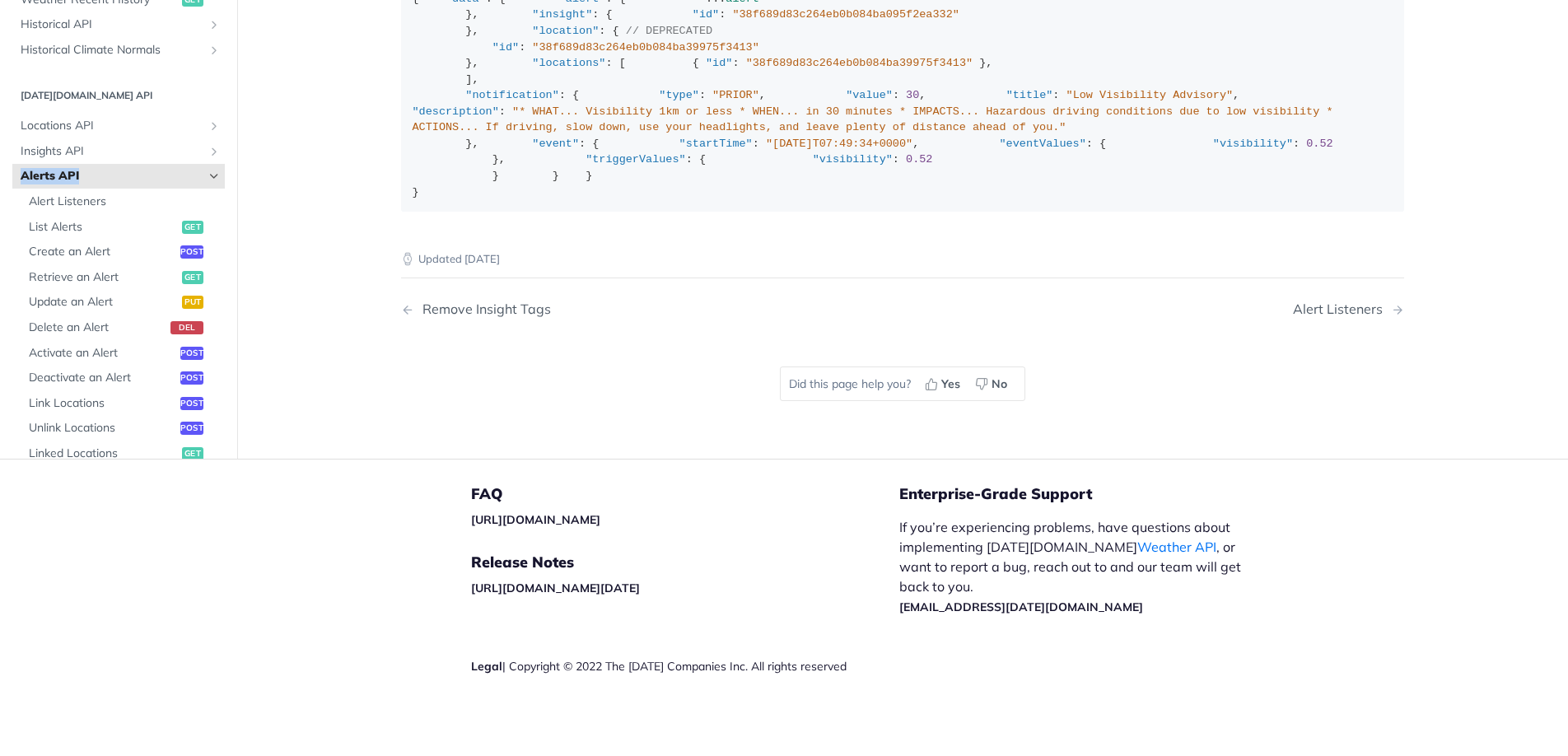
scroll to position [2924, 0]
click at [209, 178] on icon "Hide subpages for Alerts API" at bounding box center [213, 172] width 14 height 14
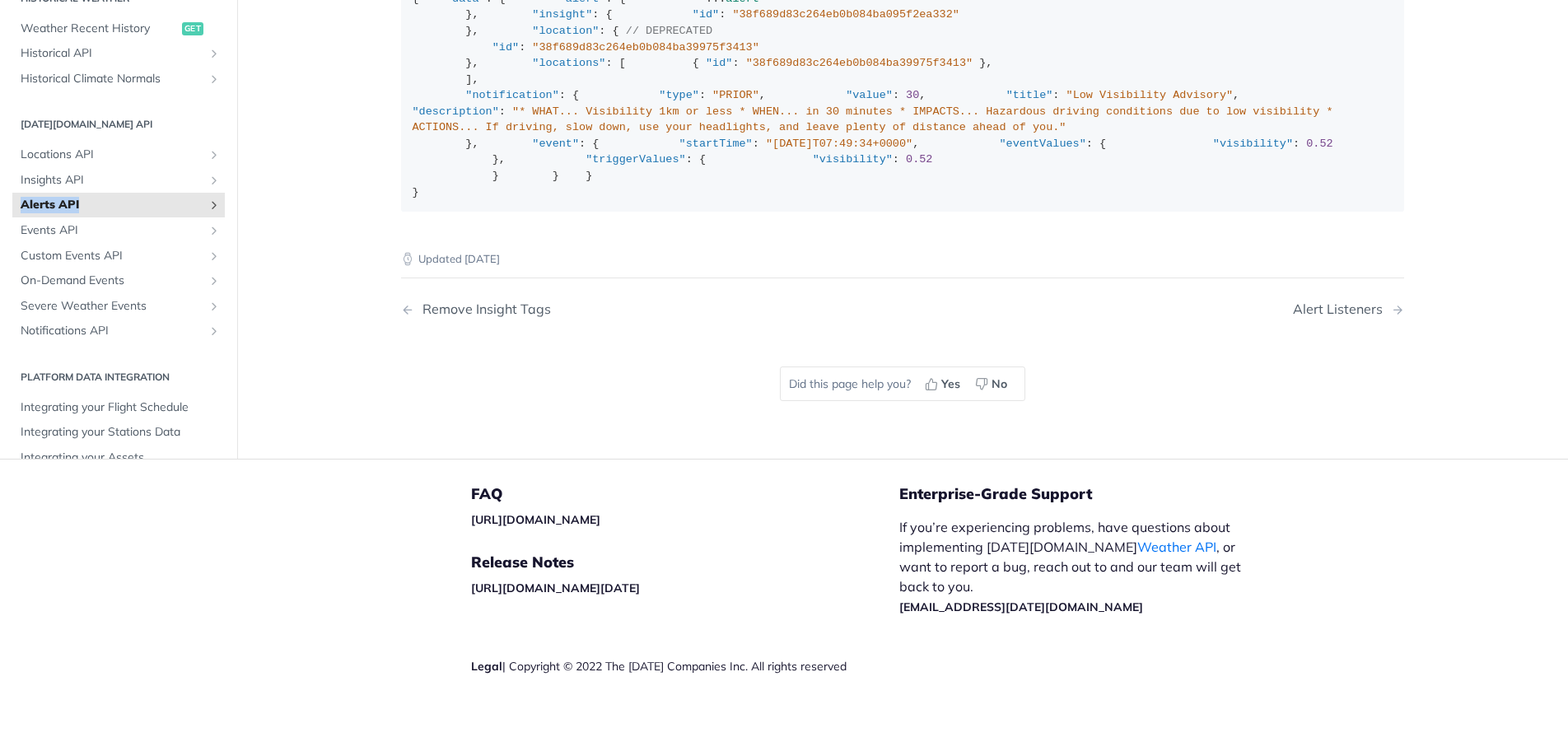
scroll to position [307, 0]
click at [195, 316] on span "Severe Weather Events" at bounding box center [112, 308] width 183 height 16
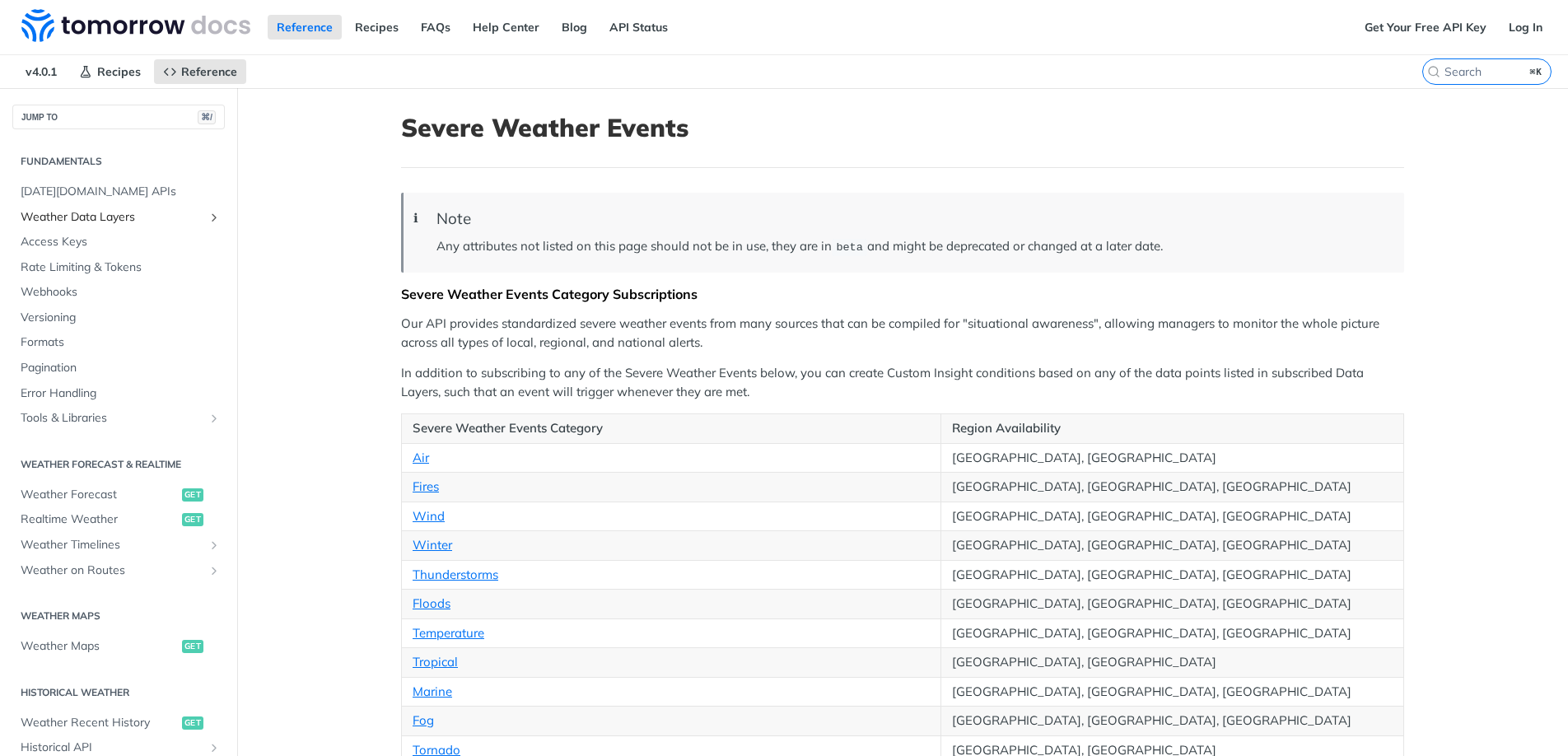
click at [140, 214] on span "Weather Data Layers" at bounding box center [112, 217] width 183 height 16
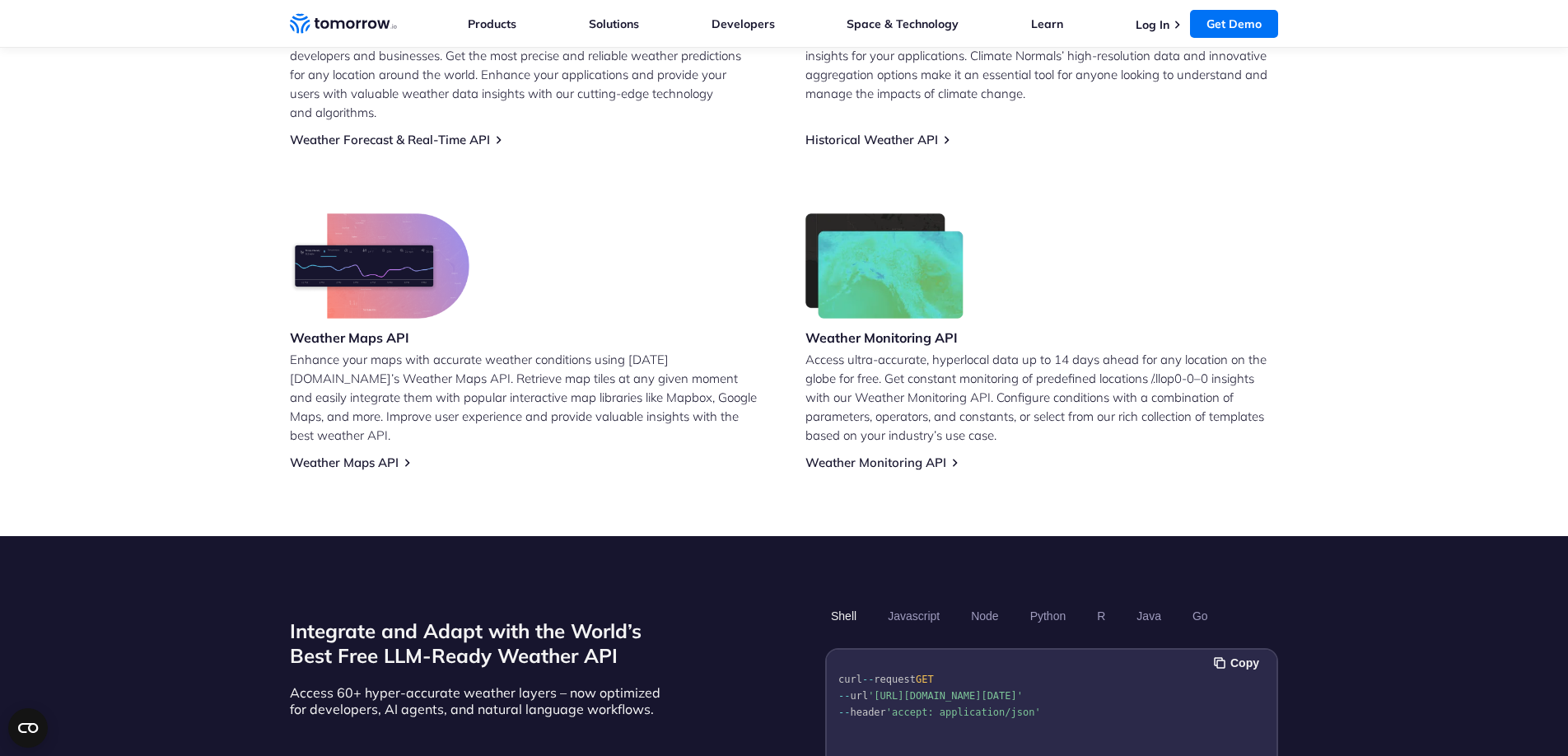
scroll to position [1279, 0]
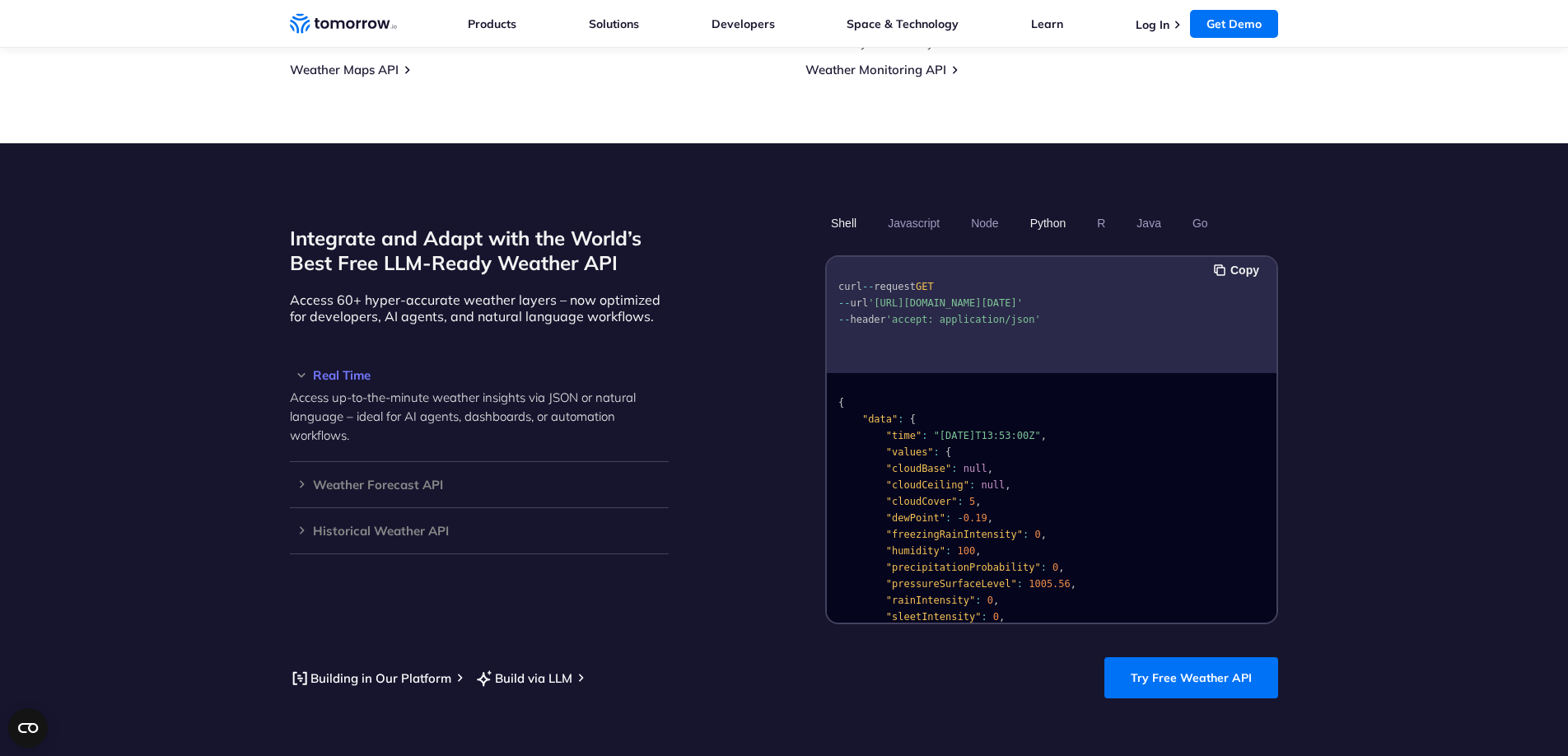
click at [1049, 209] on button "Python" at bounding box center [1048, 223] width 48 height 28
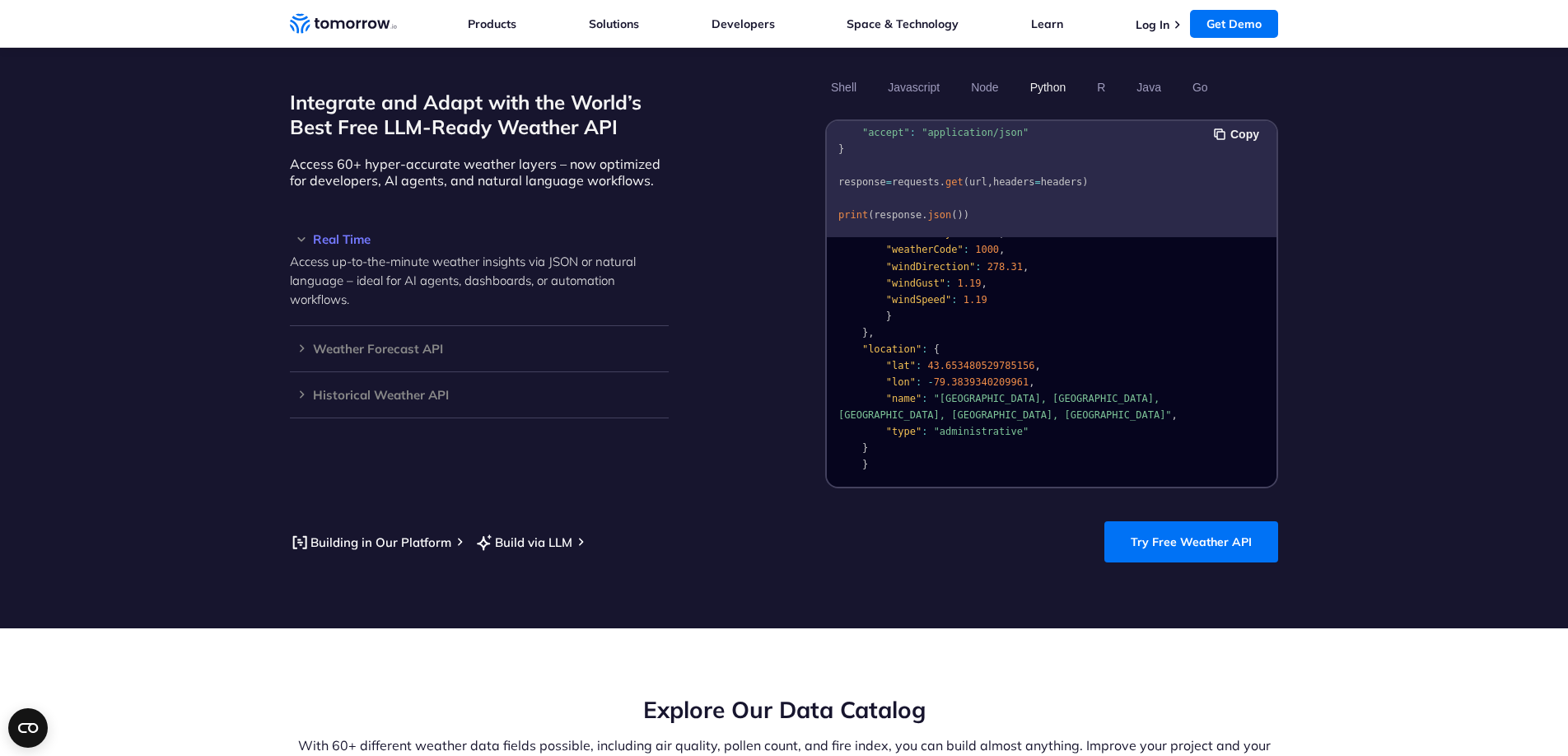
scroll to position [1375, 0]
